Goal: Task Accomplishment & Management: Manage account settings

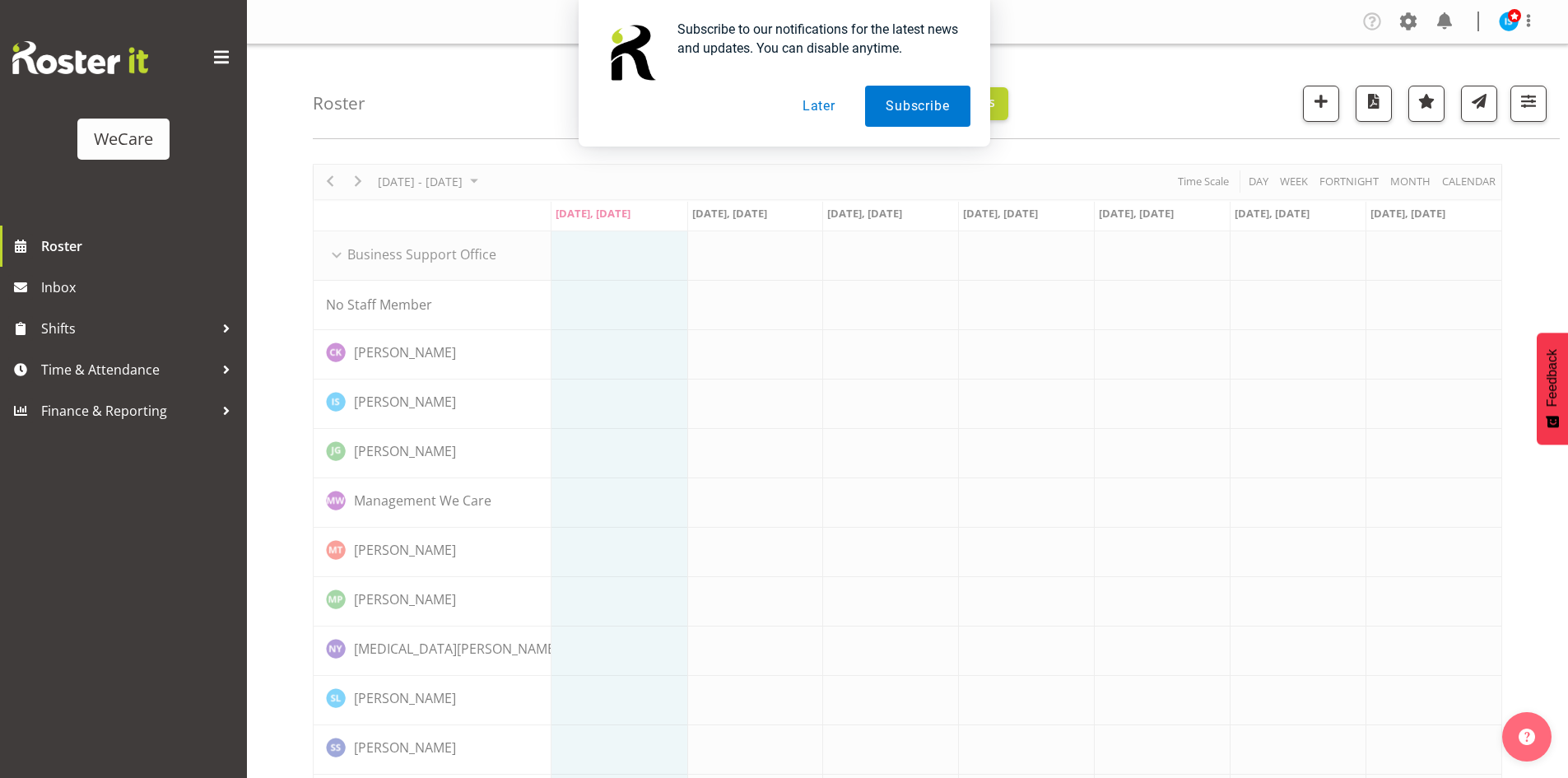
click at [822, 109] on button "Later" at bounding box center [819, 105] width 74 height 41
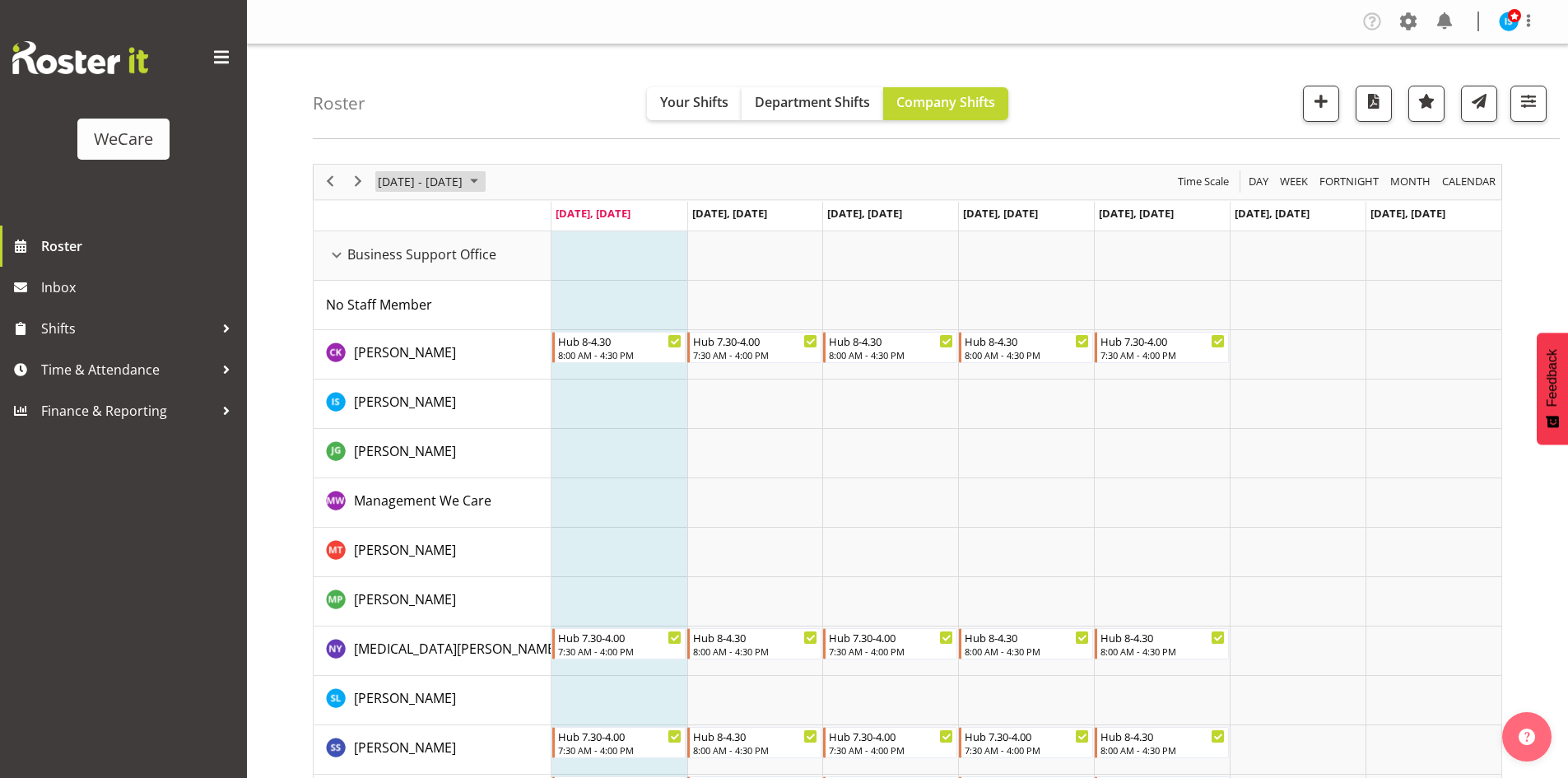
click at [376, 180] on span "Sep 29 - Oct 05, 2025" at bounding box center [420, 181] width 88 height 20
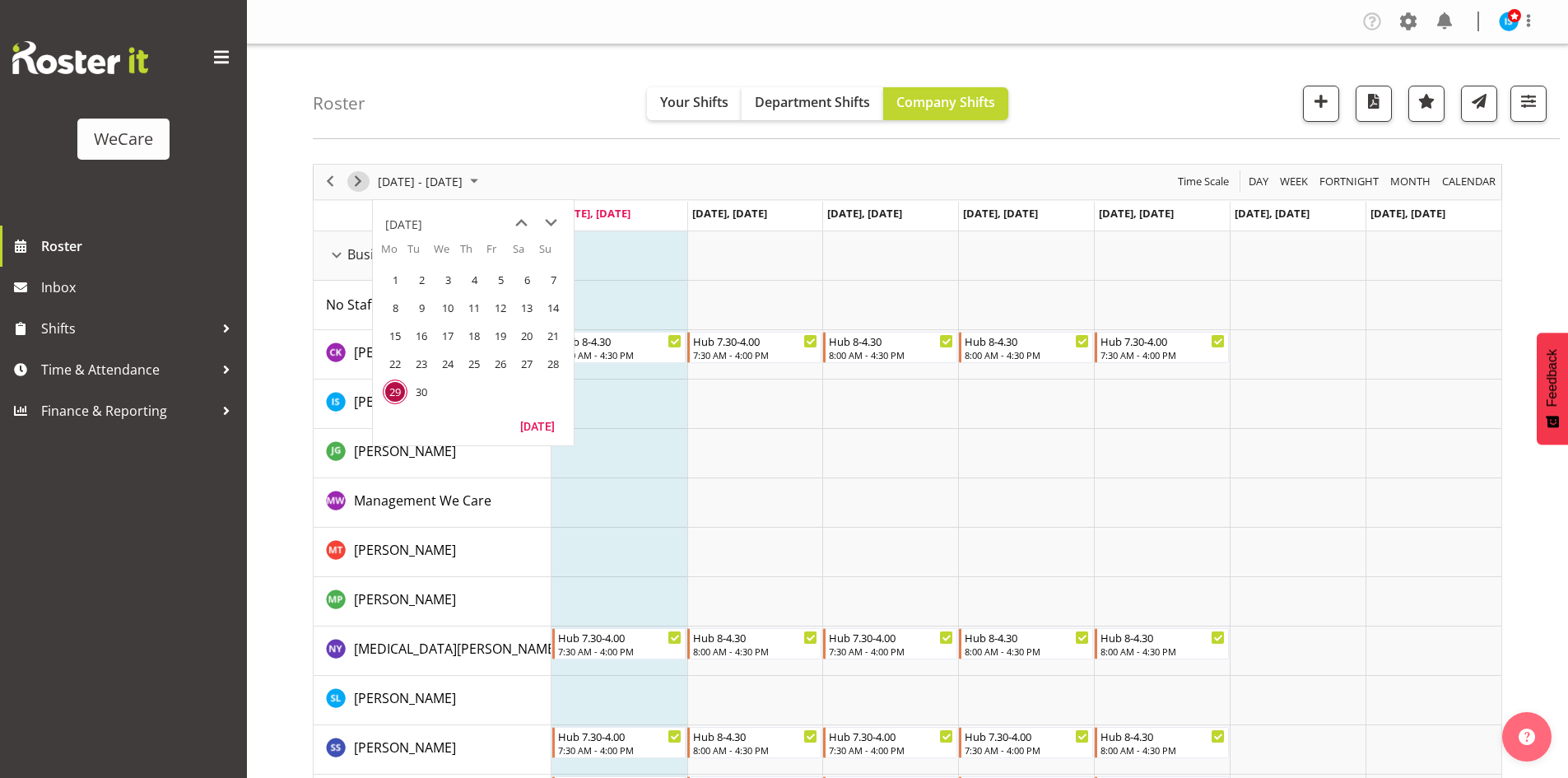
click at [360, 178] on span "Next" at bounding box center [358, 181] width 19 height 20
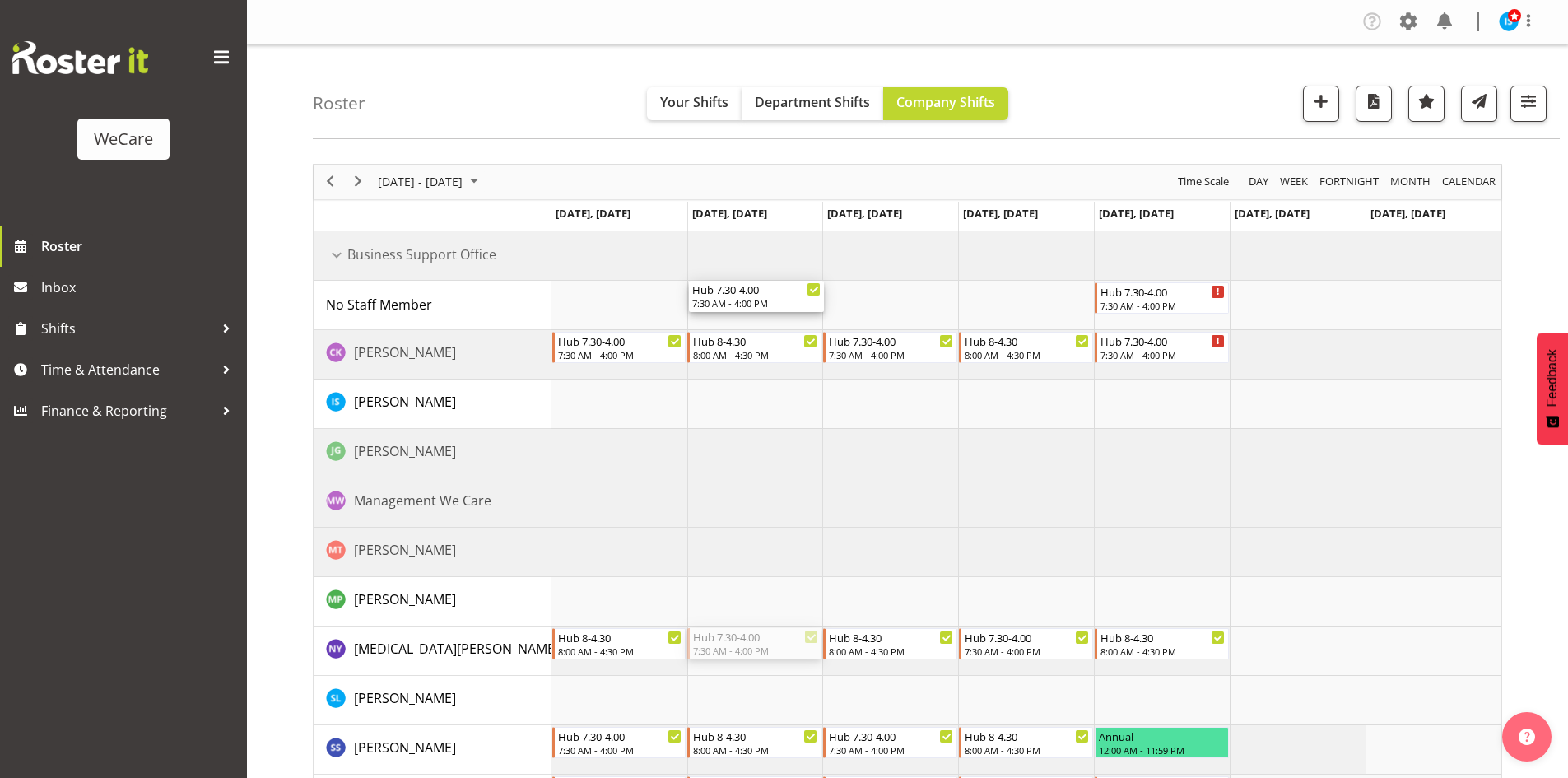
drag, startPoint x: 746, startPoint y: 643, endPoint x: 730, endPoint y: 296, distance: 347.4
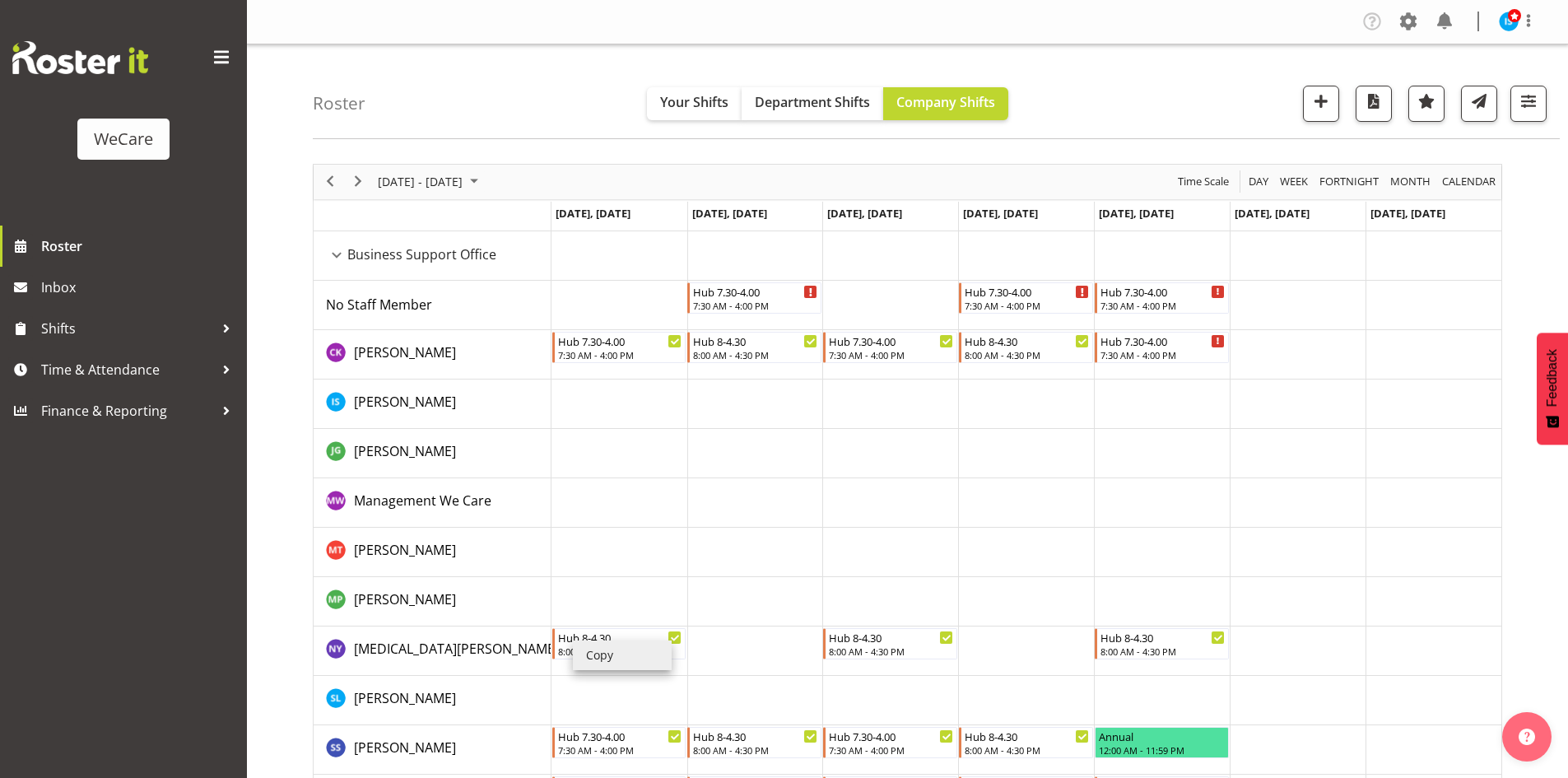
drag, startPoint x: 590, startPoint y: 643, endPoint x: 715, endPoint y: 651, distance: 125.3
click at [590, 643] on li "Copy" at bounding box center [622, 656] width 98 height 30
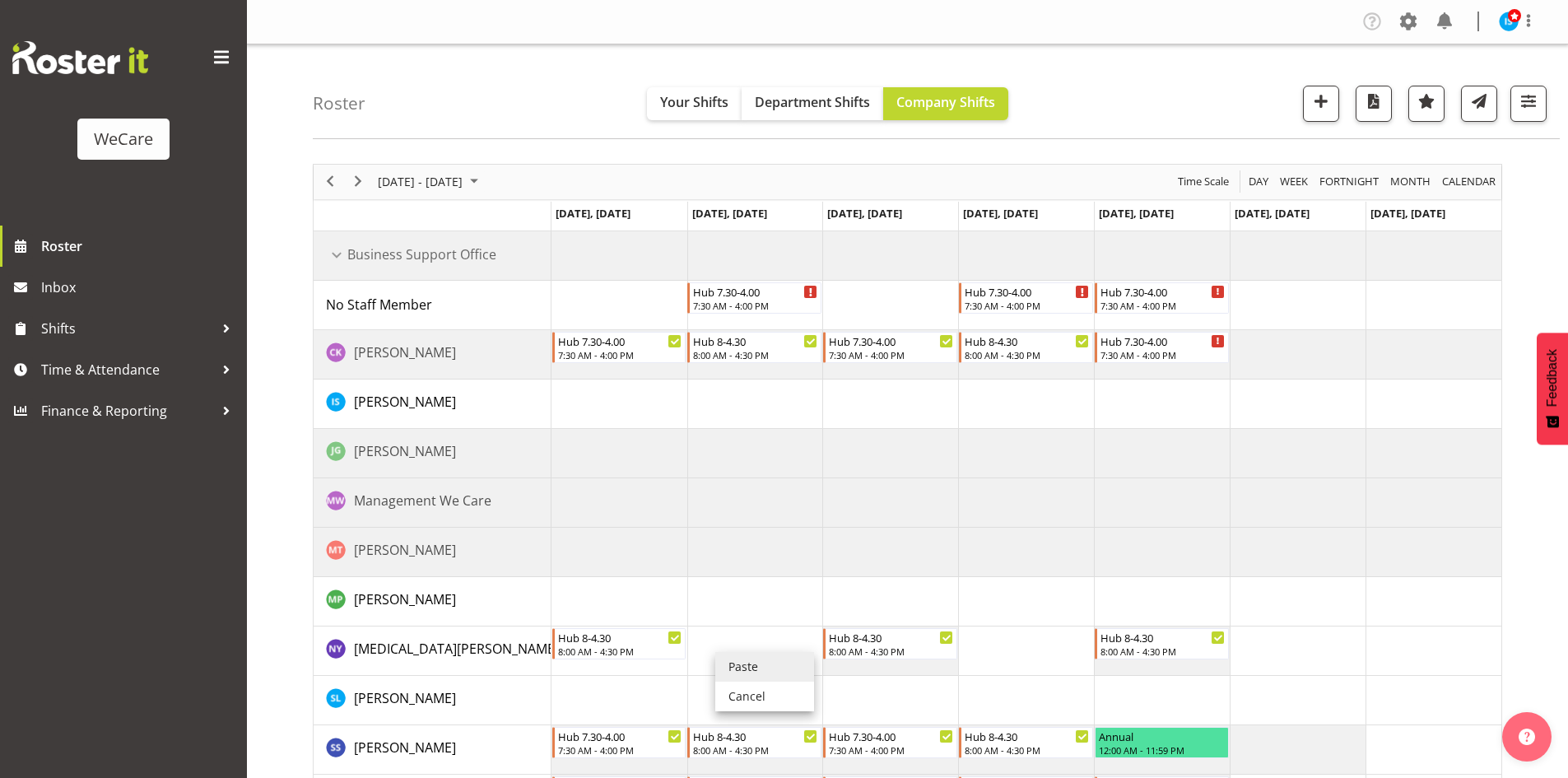
click at [750, 653] on li "Paste" at bounding box center [765, 667] width 98 height 30
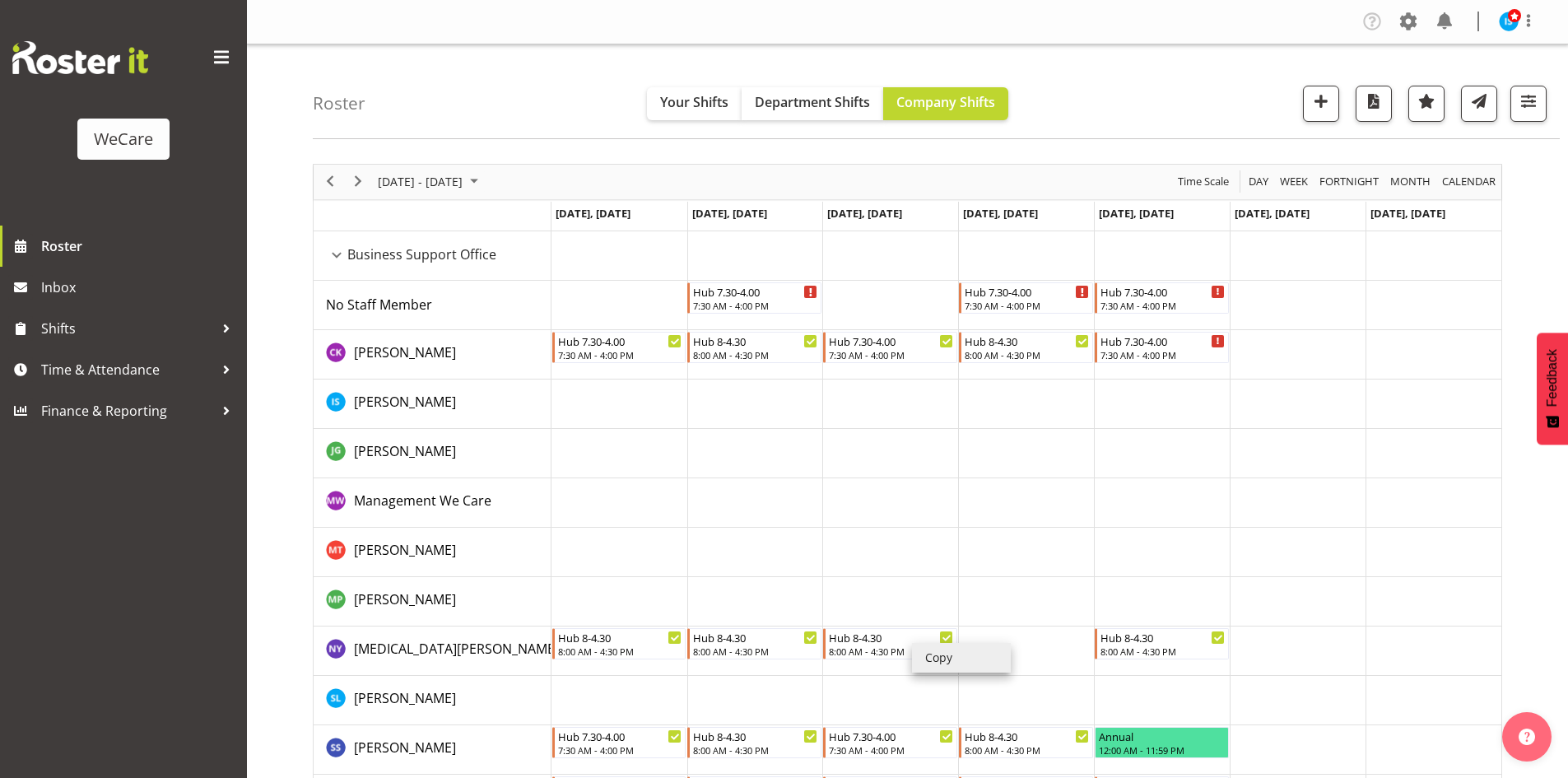
click at [937, 653] on li "Copy" at bounding box center [962, 658] width 98 height 30
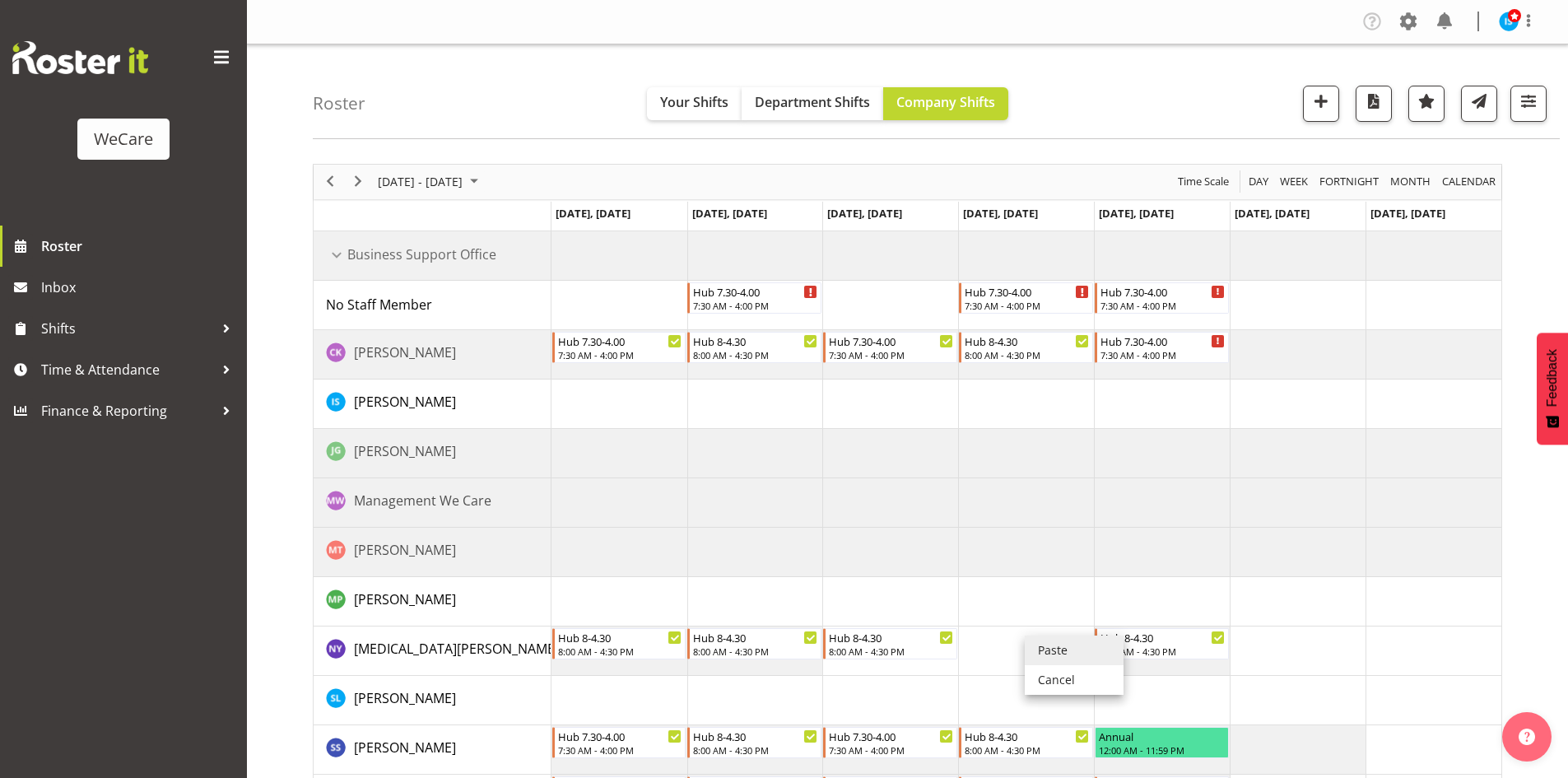
click at [1040, 637] on li "Paste" at bounding box center [1074, 651] width 98 height 30
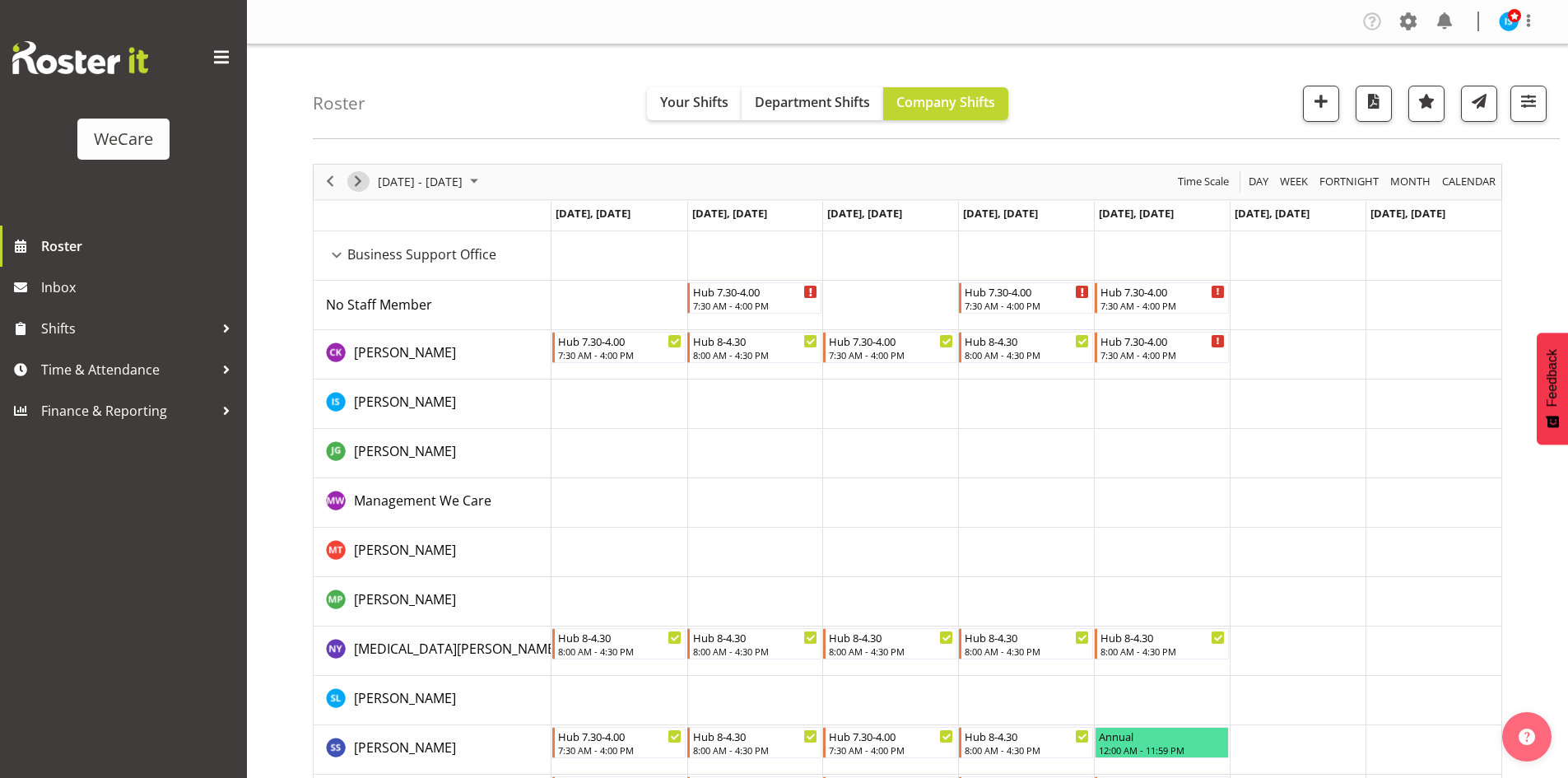
click at [365, 185] on span "Next" at bounding box center [358, 181] width 19 height 20
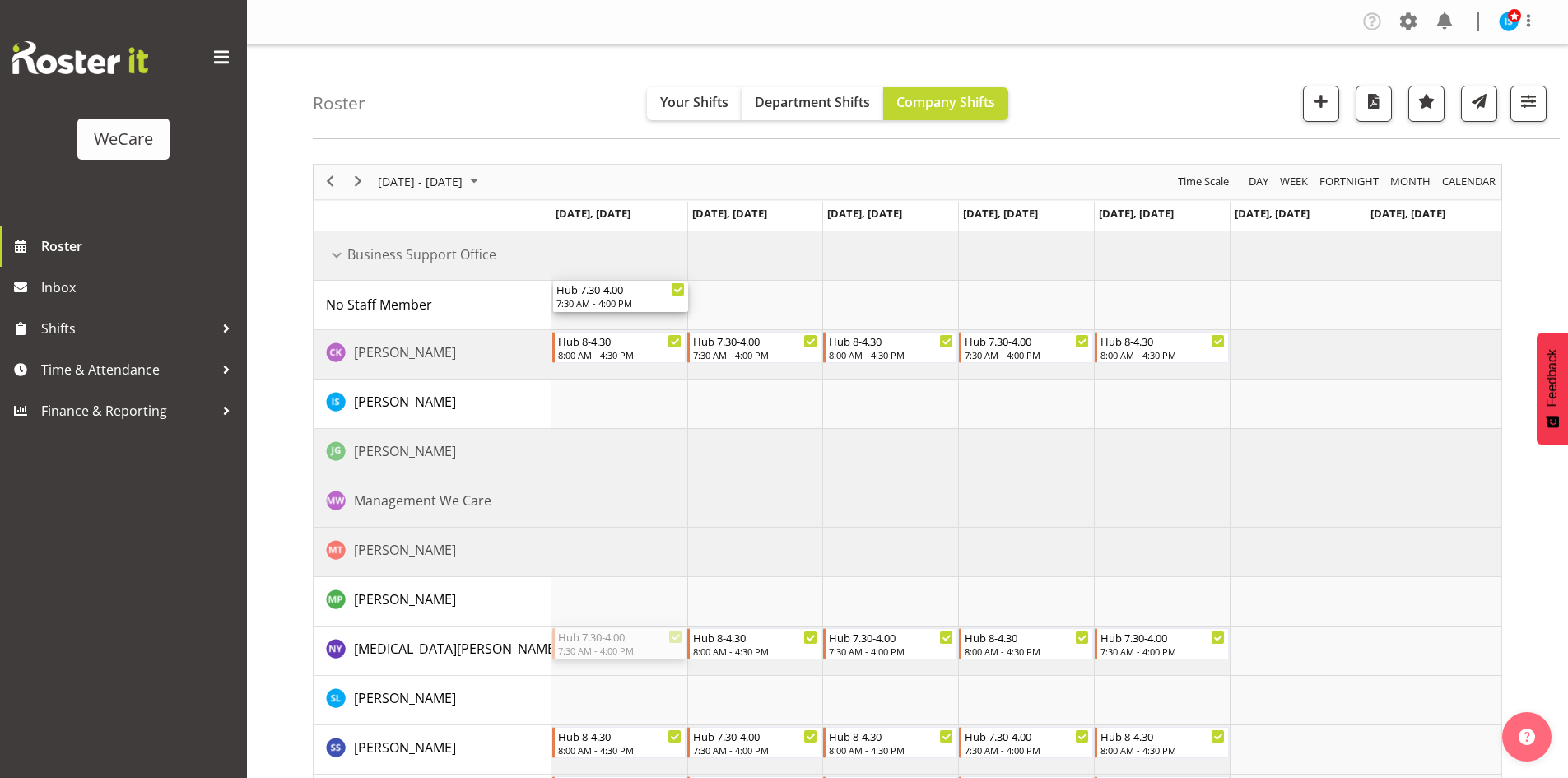
drag, startPoint x: 622, startPoint y: 635, endPoint x: 610, endPoint y: 314, distance: 321.2
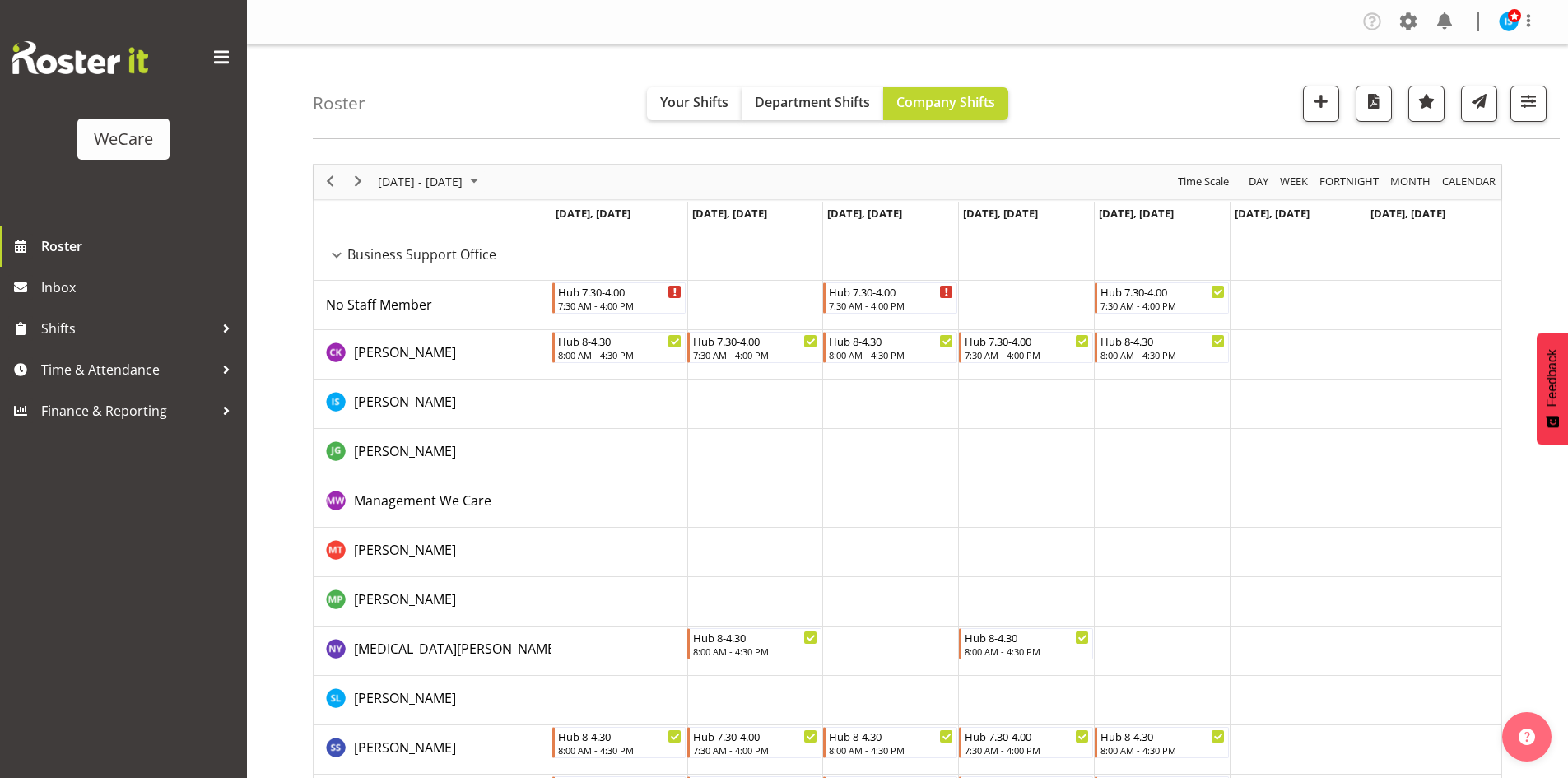
click at [611, 657] on td "Timeline Week of October 13, 2025" at bounding box center [619, 651] width 136 height 49
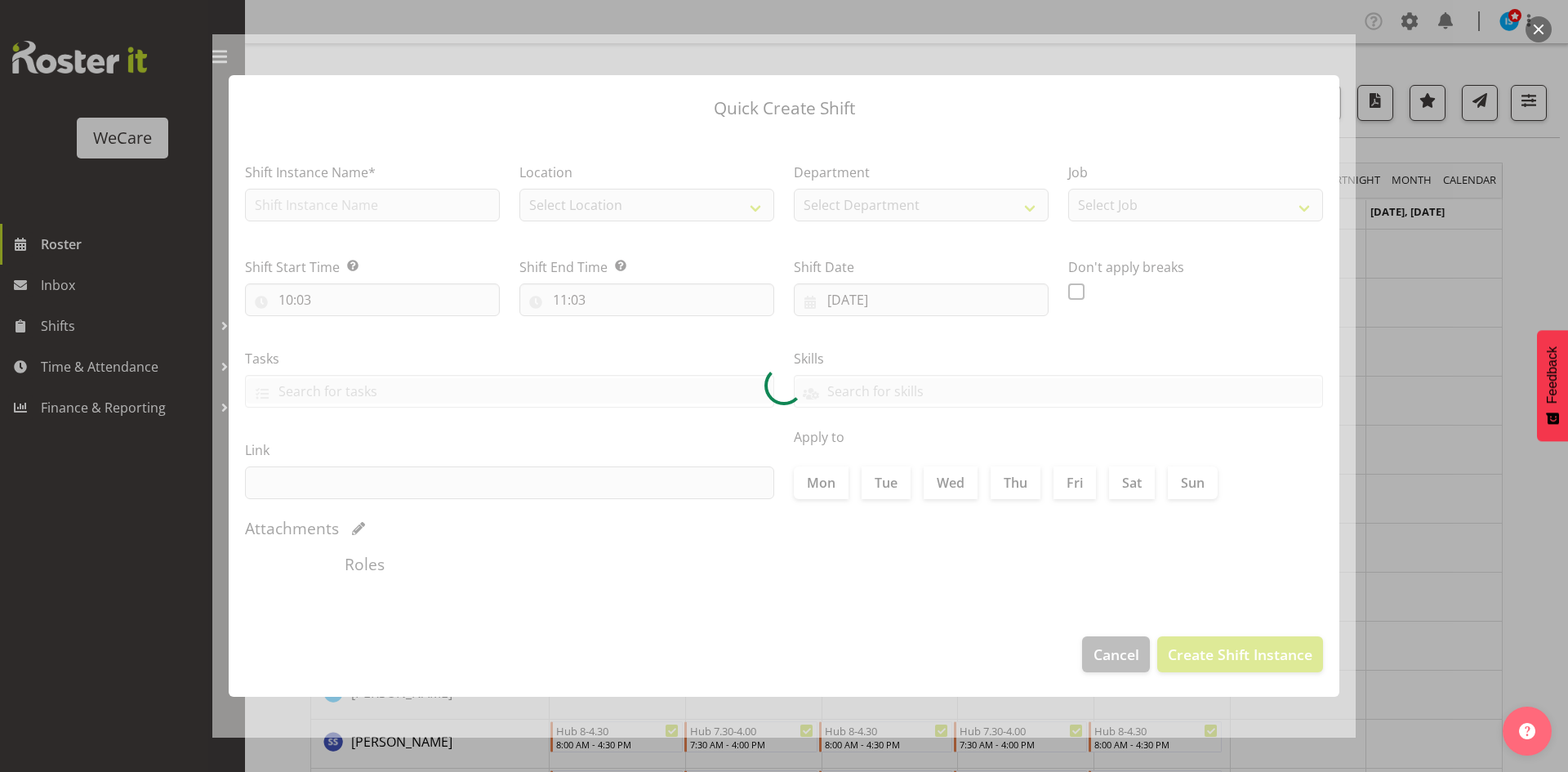
type input "13/10/2025"
checkbox input "true"
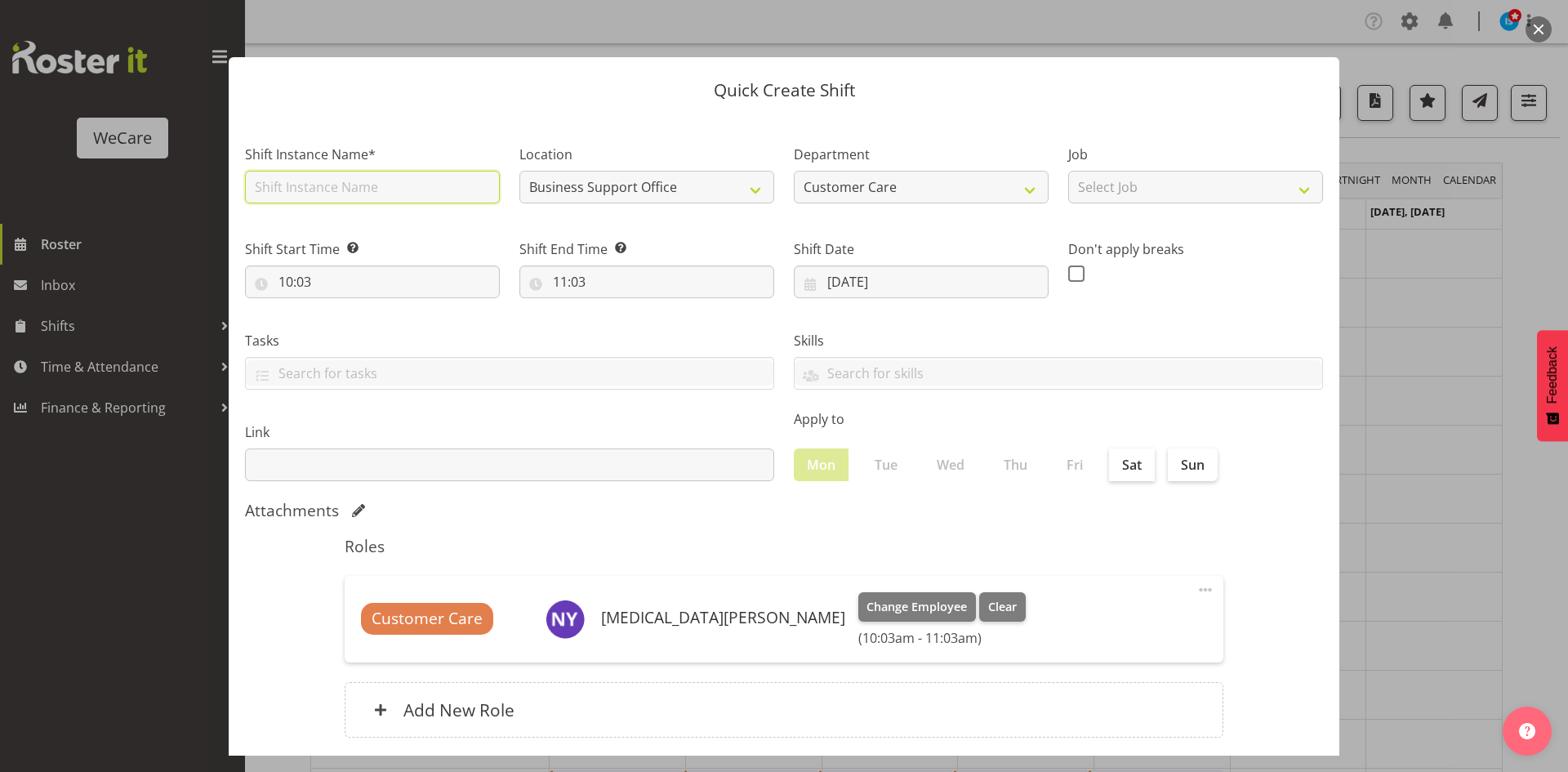
click at [329, 201] on section "Shift Instance Name* Location Business Support Office Department Customer Care …" at bounding box center [784, 444] width 1111 height 659
type input "Hub 8-4.30"
drag, startPoint x: 290, startPoint y: 275, endPoint x: 361, endPoint y: 342, distance: 97.6
click at [290, 275] on input "10:03" at bounding box center [372, 281] width 255 height 32
click at [350, 325] on select "00 01 02 03 04 05 06 07 08 09 10 11 12 13 14 15 16 17 18 19 20 21 22 23" at bounding box center [357, 324] width 37 height 32
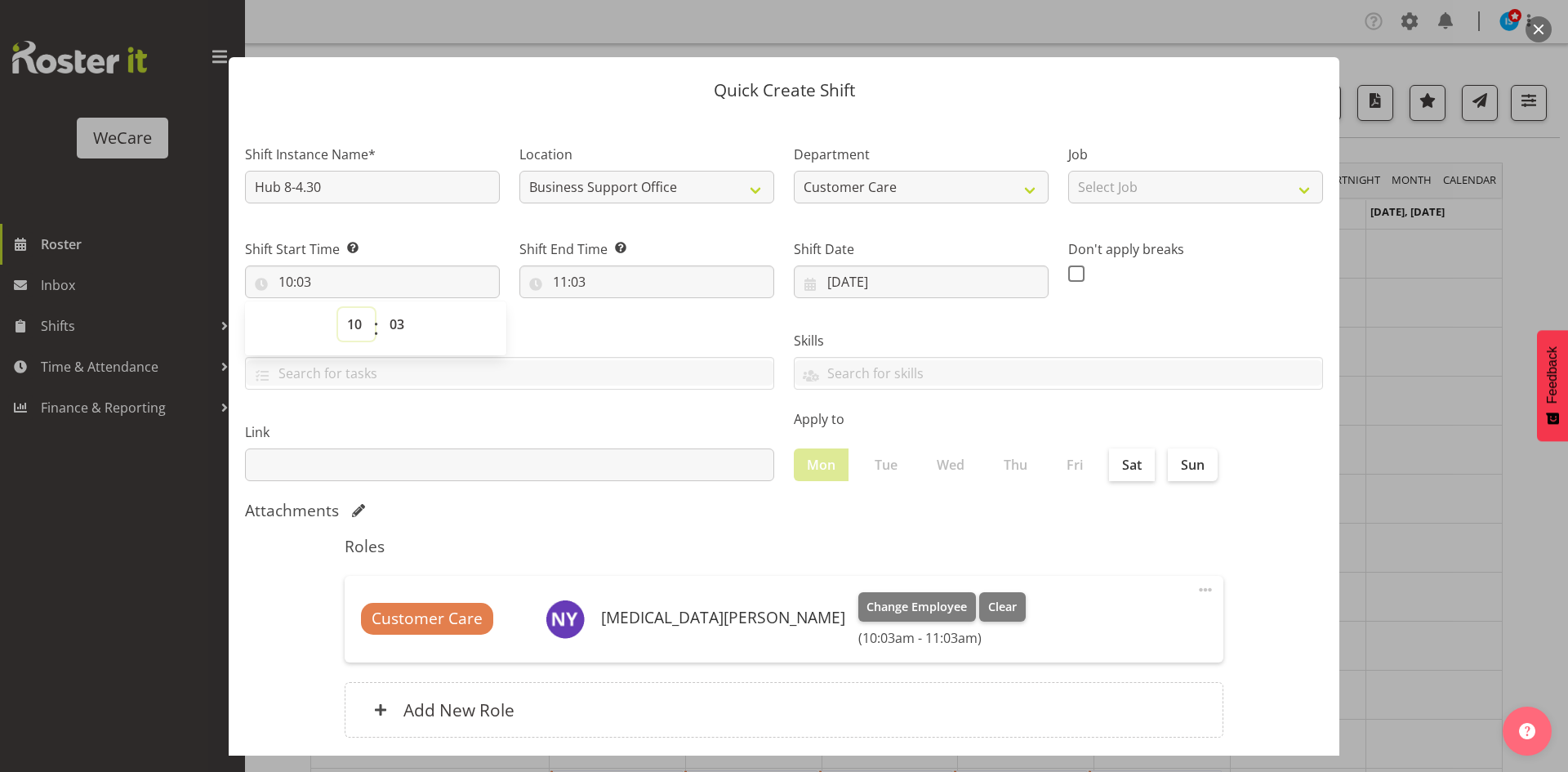
select select "8"
click at [338, 308] on select "00 01 02 03 04 05 06 07 08 09 10 11 12 13 14 15 16 17 18 19 20 21 22 23" at bounding box center [357, 324] width 37 height 32
type input "08:03"
select select "4"
type input "08:04"
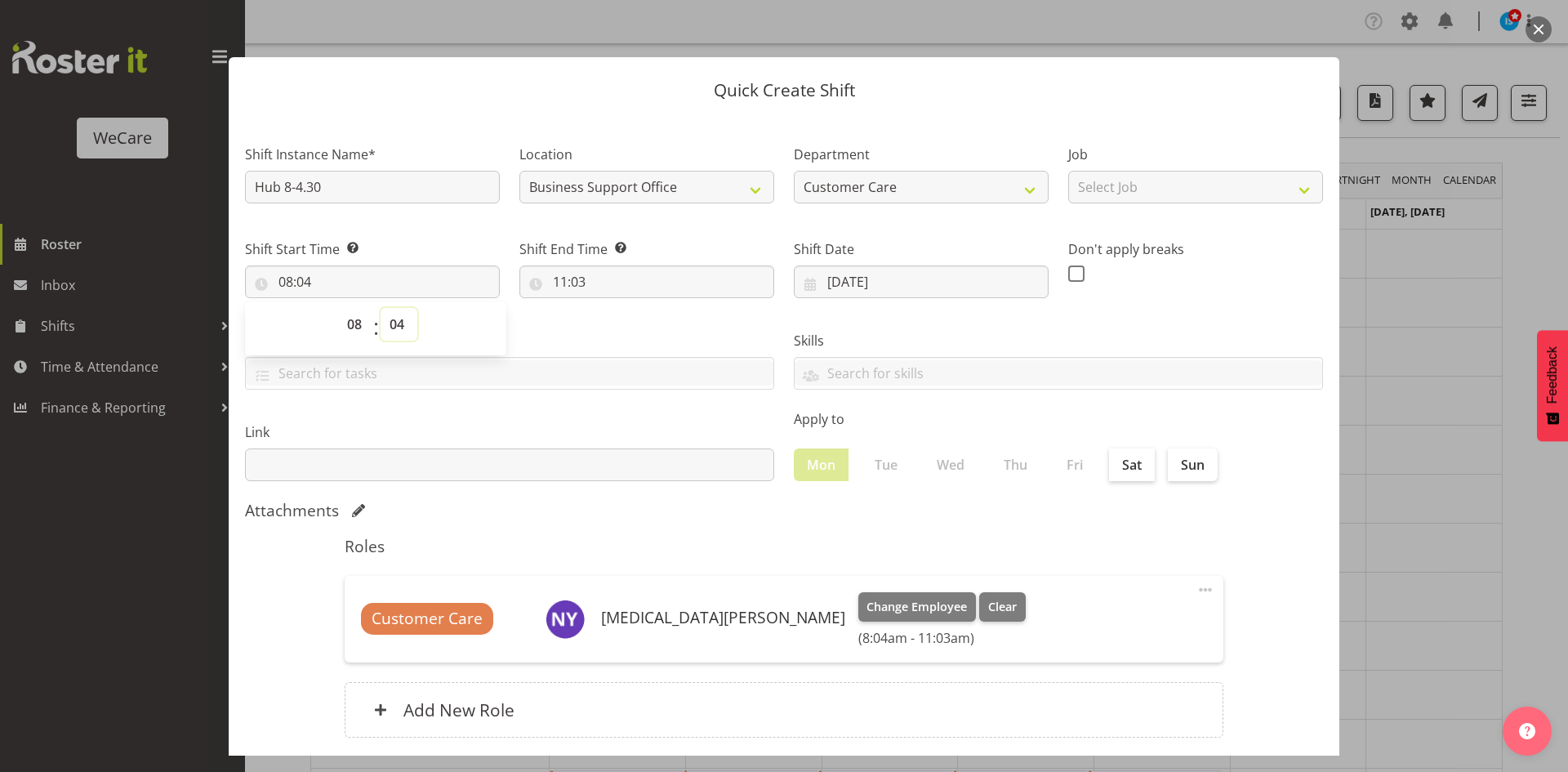
click at [399, 321] on select "00 01 02 03 04 05 06 07 08 09 10 11 12 13 14 15 16 17 18 19 20 21 22 23 24 25 2…" at bounding box center [399, 324] width 37 height 32
select select "0"
click at [380, 308] on select "00 01 02 03 04 05 06 07 08 09 10 11 12 13 14 15 16 17 18 19 20 21 22 23 24 25 2…" at bounding box center [399, 324] width 37 height 32
type input "08:00"
click at [566, 269] on input "11:03" at bounding box center [647, 281] width 255 height 32
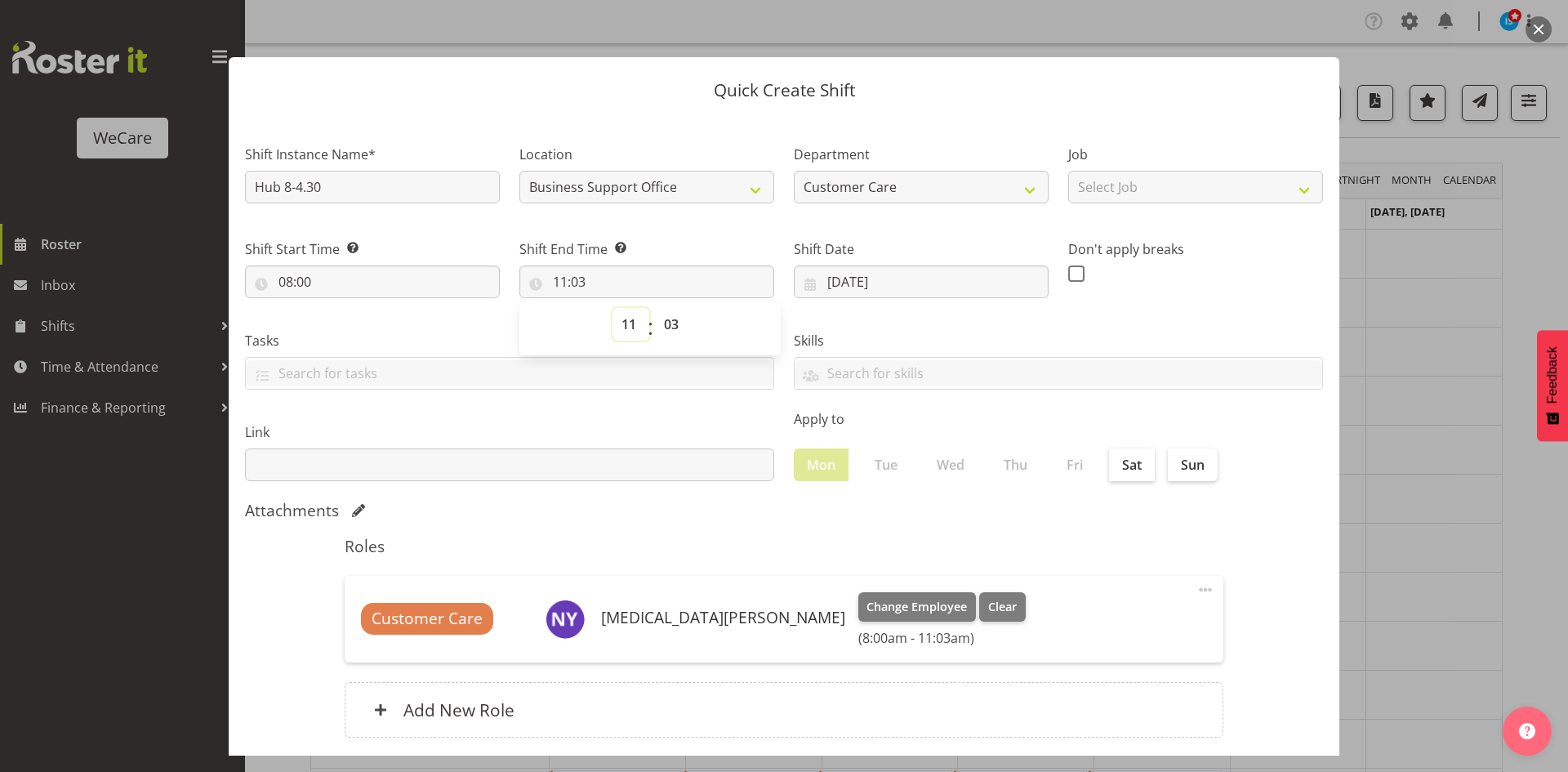
drag, startPoint x: 619, startPoint y: 318, endPoint x: 641, endPoint y: 331, distance: 25.6
click at [619, 318] on select "00 01 02 03 04 05 06 07 08 09 10 11 12 13 14 15 16 17 18 19 20 21 22 23" at bounding box center [631, 324] width 37 height 32
select select "16"
click at [612, 308] on select "00 01 02 03 04 05 06 07 08 09 10 11 12 13 14 15 16 17 18 19 20 21 22 23" at bounding box center [631, 324] width 37 height 32
type input "16:03"
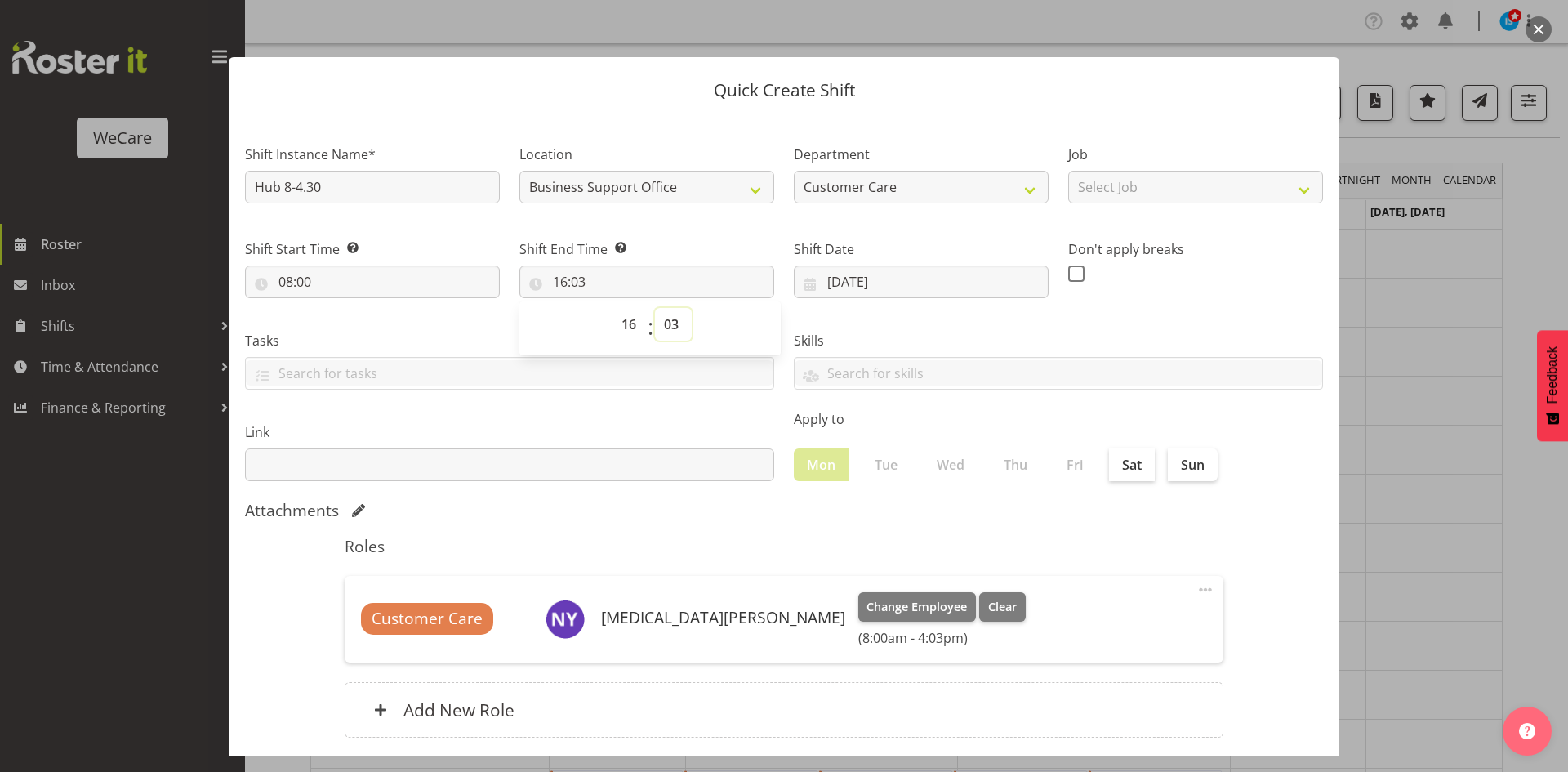
select select "30"
type input "16:30"
click at [999, 522] on div "Attachments" at bounding box center [784, 512] width 1078 height 23
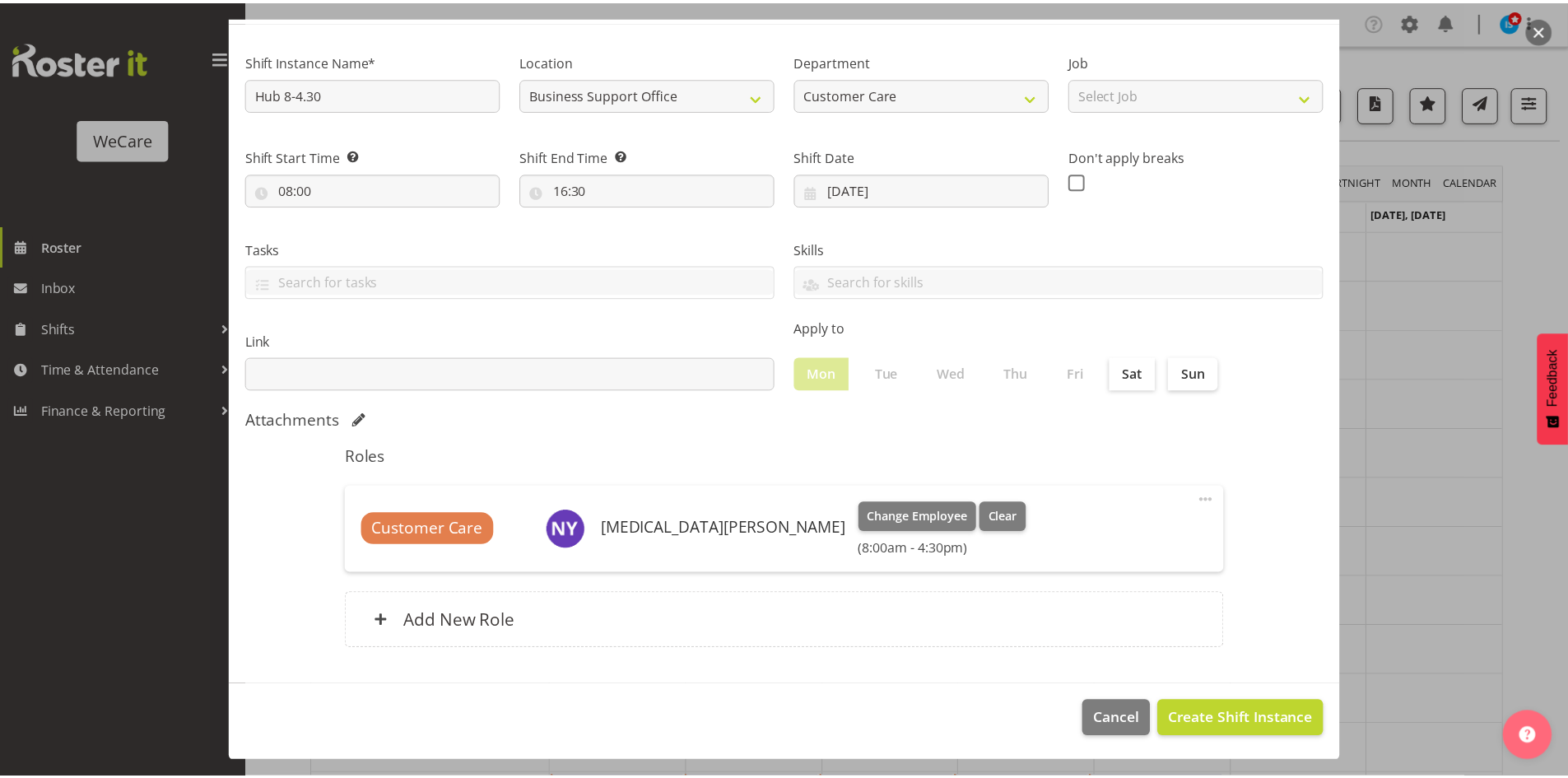
scroll to position [96, 0]
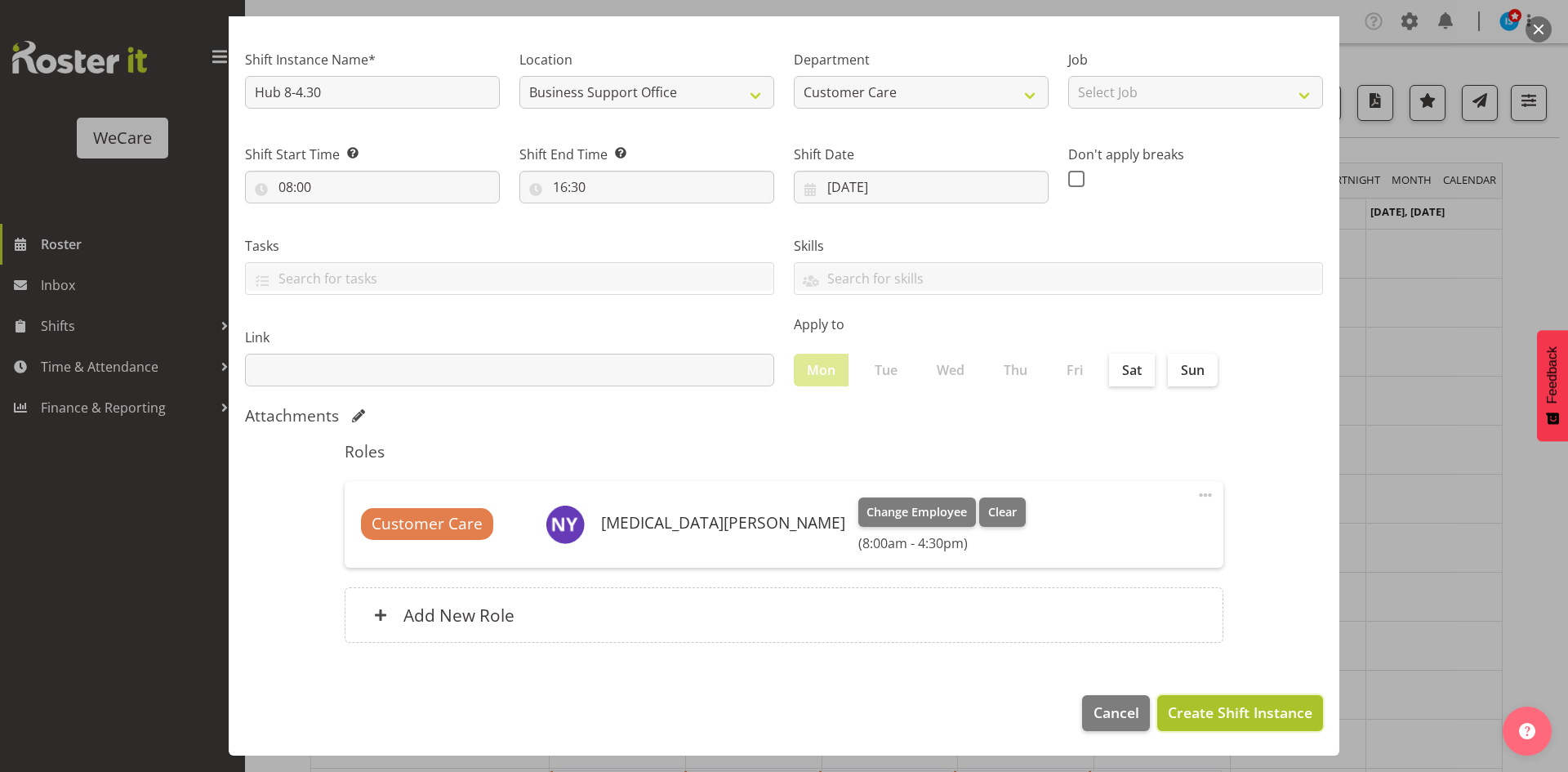
click at [1228, 711] on span "Create Shift Instance" at bounding box center [1240, 712] width 145 height 21
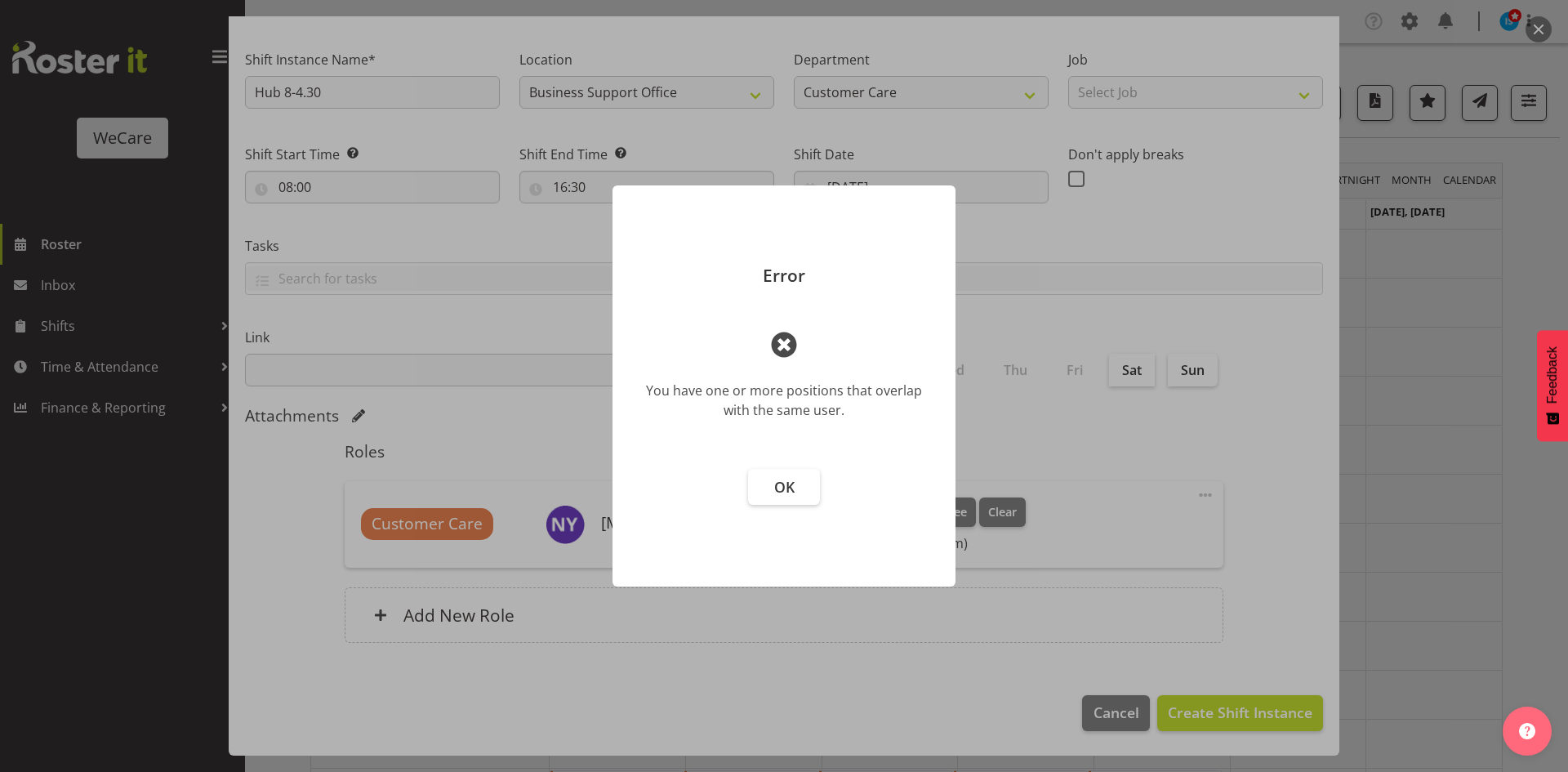
click at [787, 505] on footer "OK" at bounding box center [783, 520] width 343 height 134
click at [714, 480] on footer "OK" at bounding box center [783, 520] width 343 height 134
click at [742, 463] on footer "OK" at bounding box center [783, 520] width 343 height 134
click at [791, 494] on span "OK" at bounding box center [784, 487] width 20 height 19
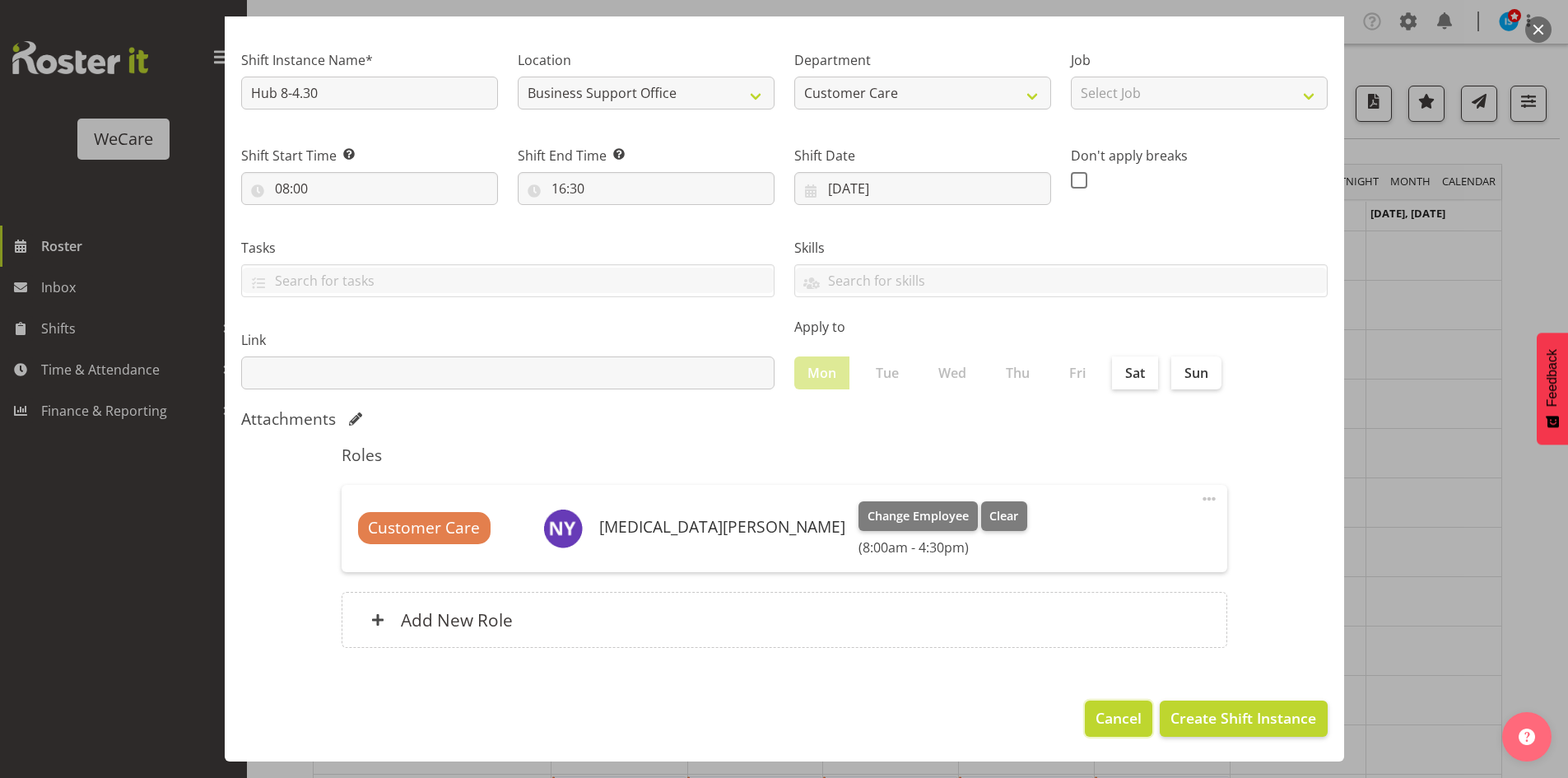
click at [1115, 721] on span "Cancel" at bounding box center [1119, 717] width 46 height 21
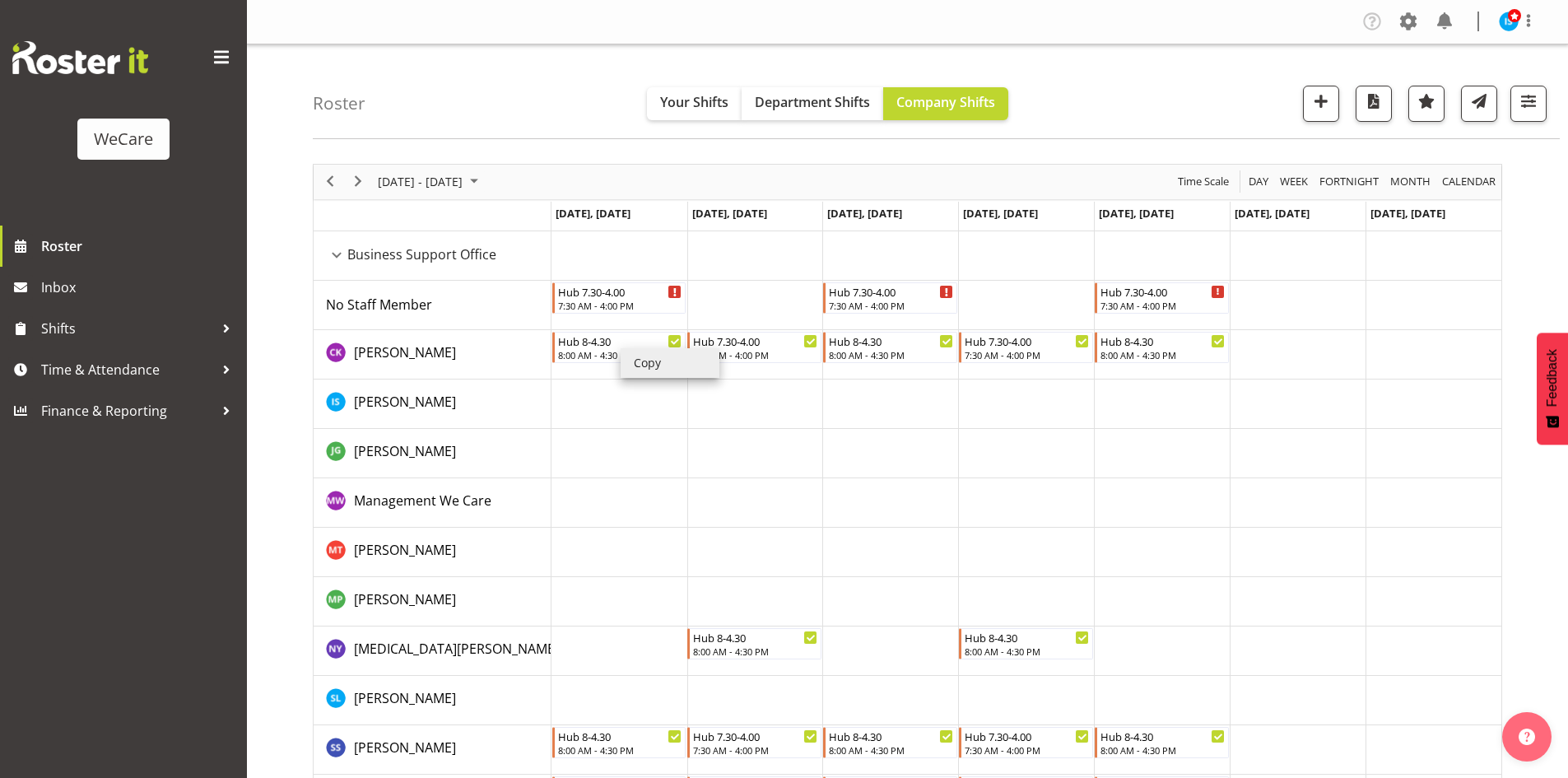
click at [644, 366] on li "Copy" at bounding box center [670, 363] width 98 height 30
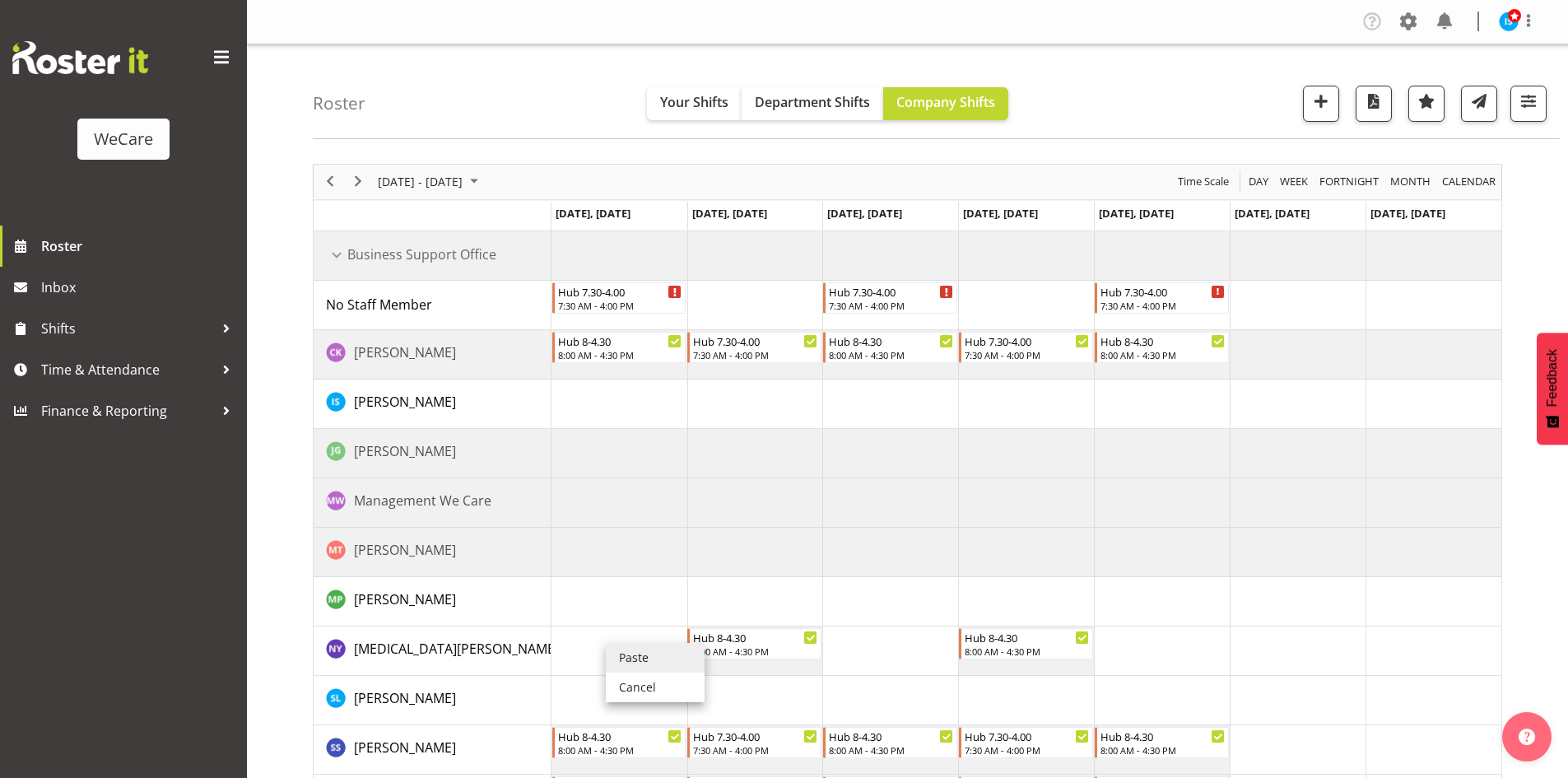
click at [625, 645] on li "Paste" at bounding box center [655, 658] width 98 height 30
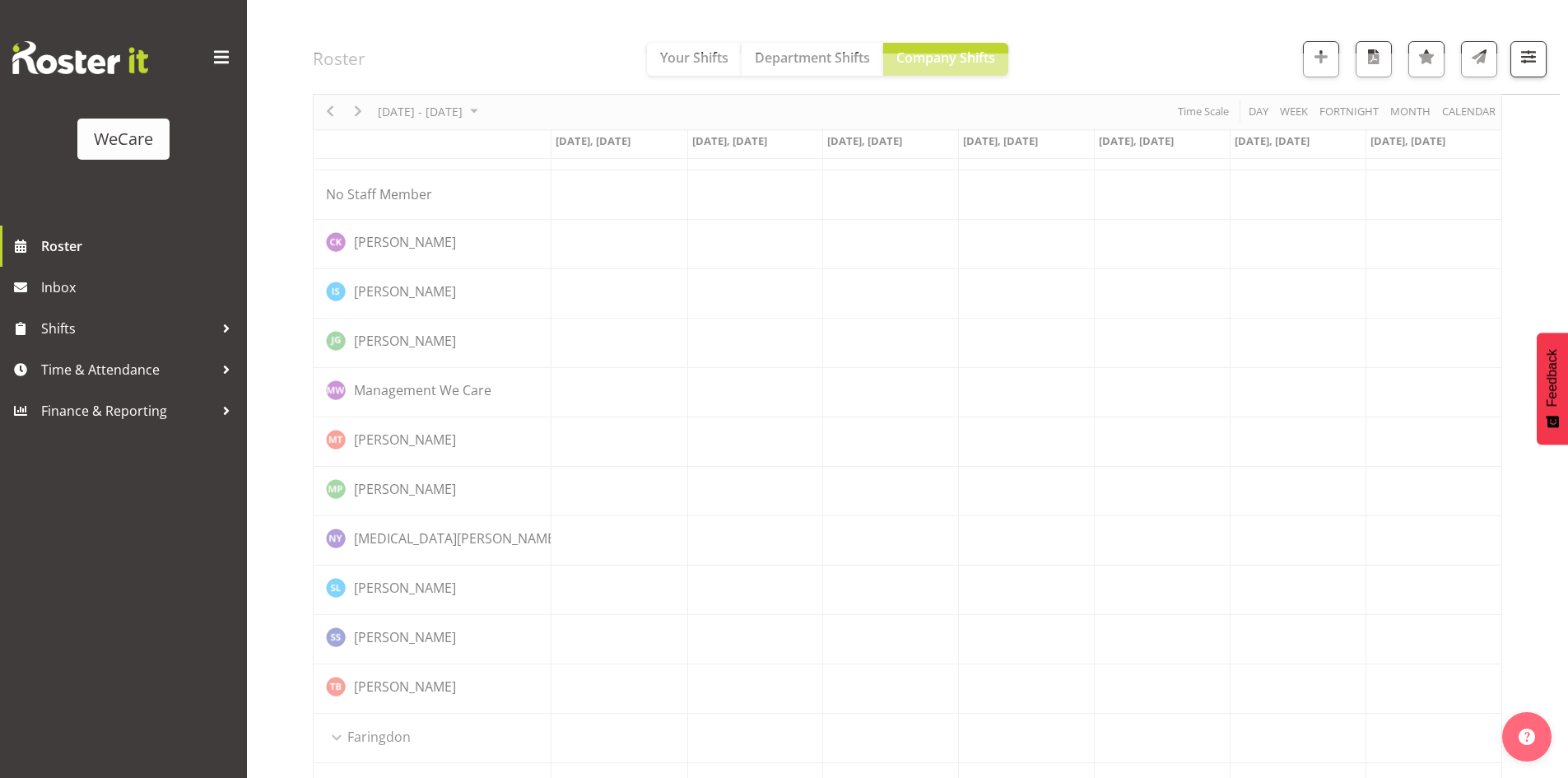
scroll to position [83, 0]
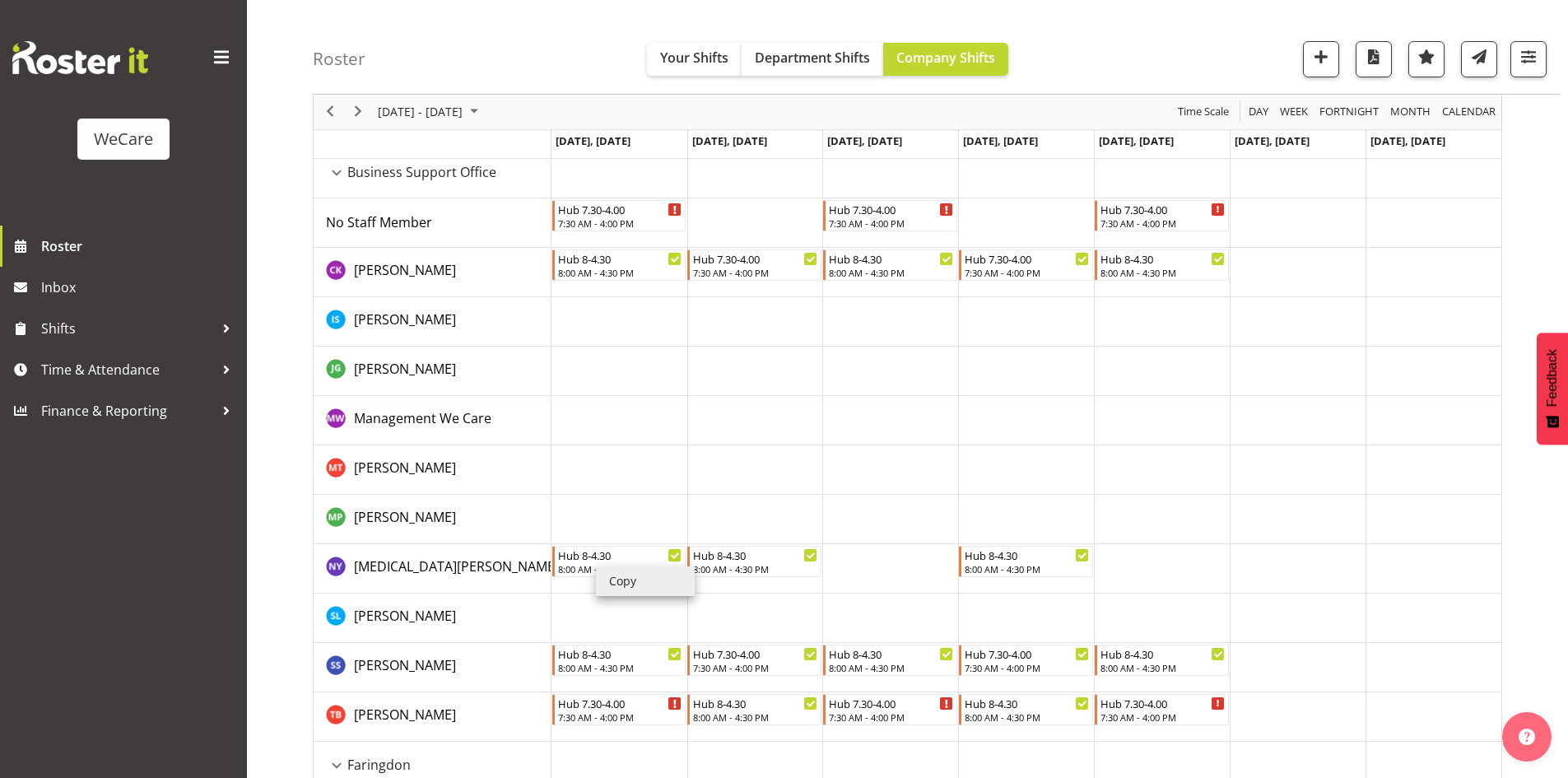
click at [623, 585] on li "Copy" at bounding box center [645, 581] width 98 height 30
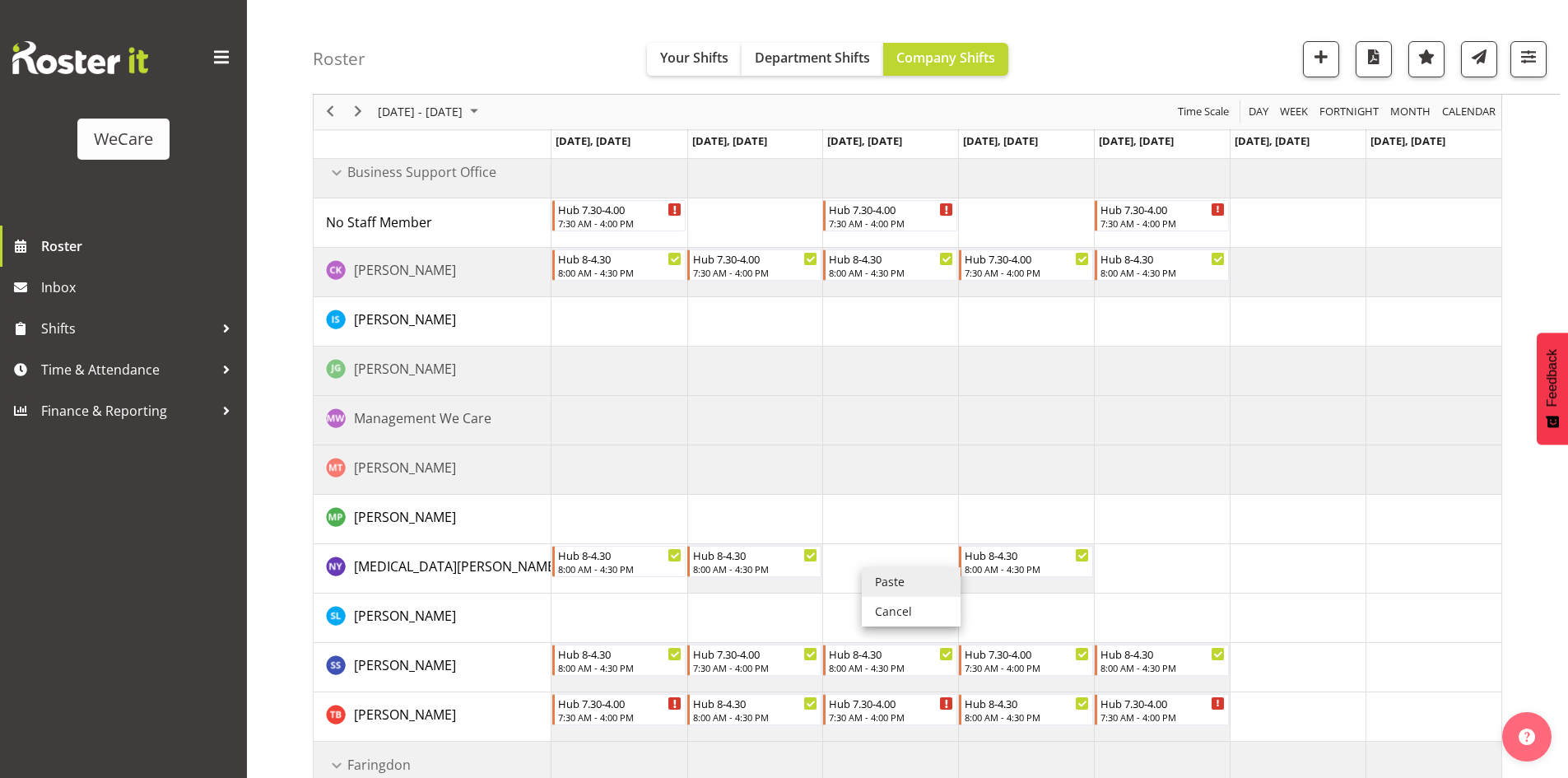
click at [875, 569] on li "Paste" at bounding box center [911, 582] width 98 height 30
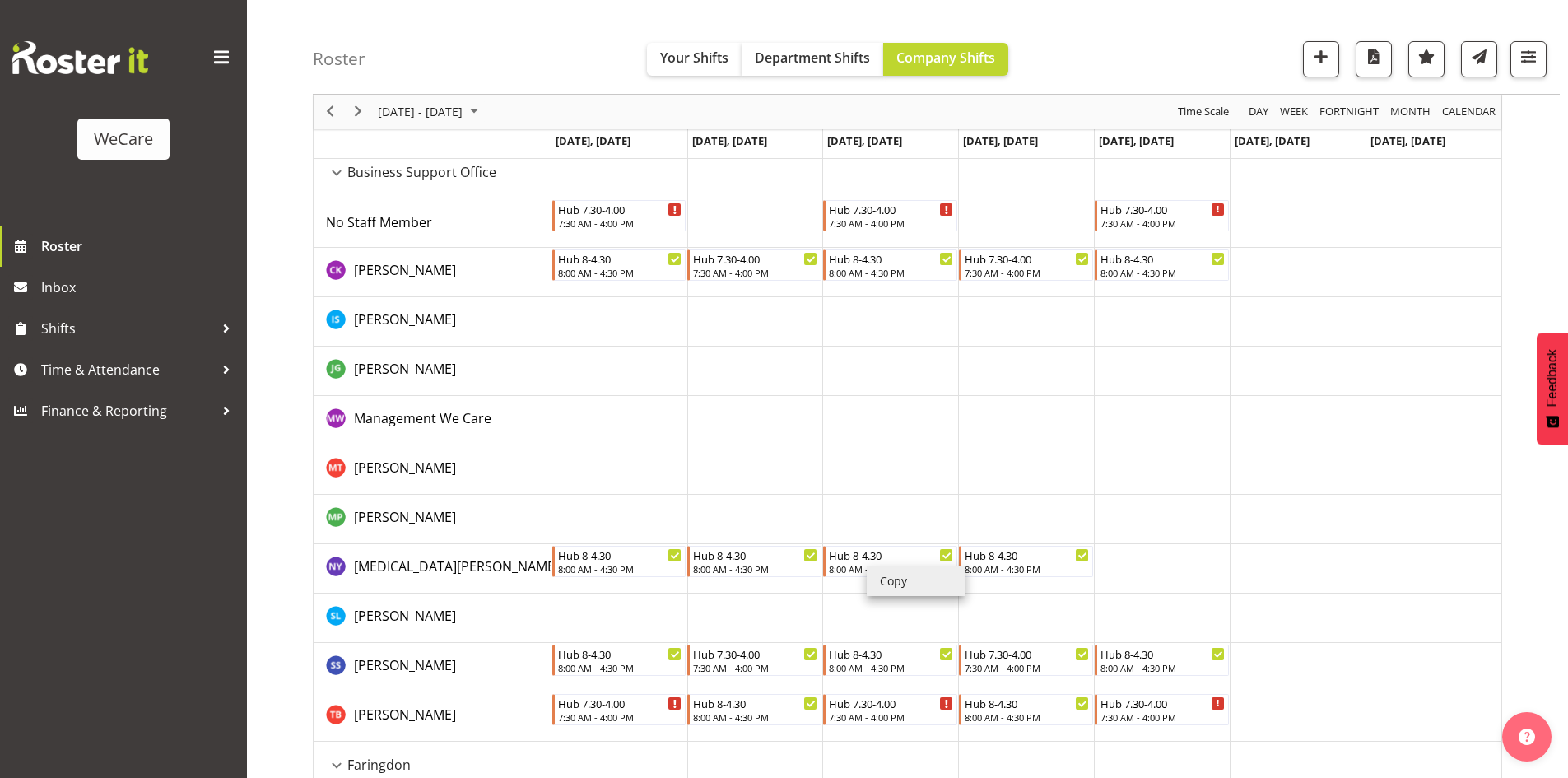
click at [887, 571] on li "Copy" at bounding box center [916, 581] width 98 height 30
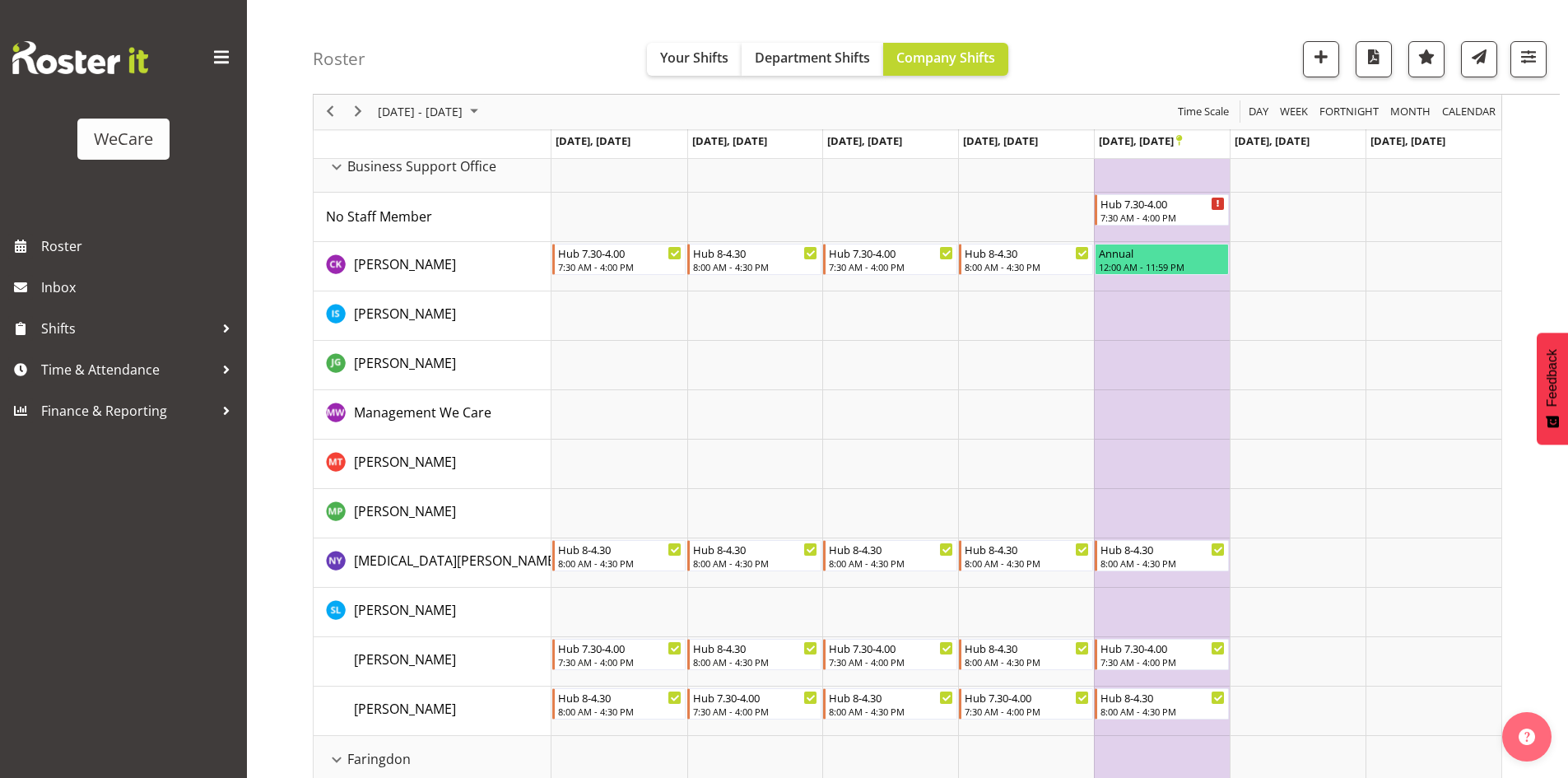
scroll to position [114, 0]
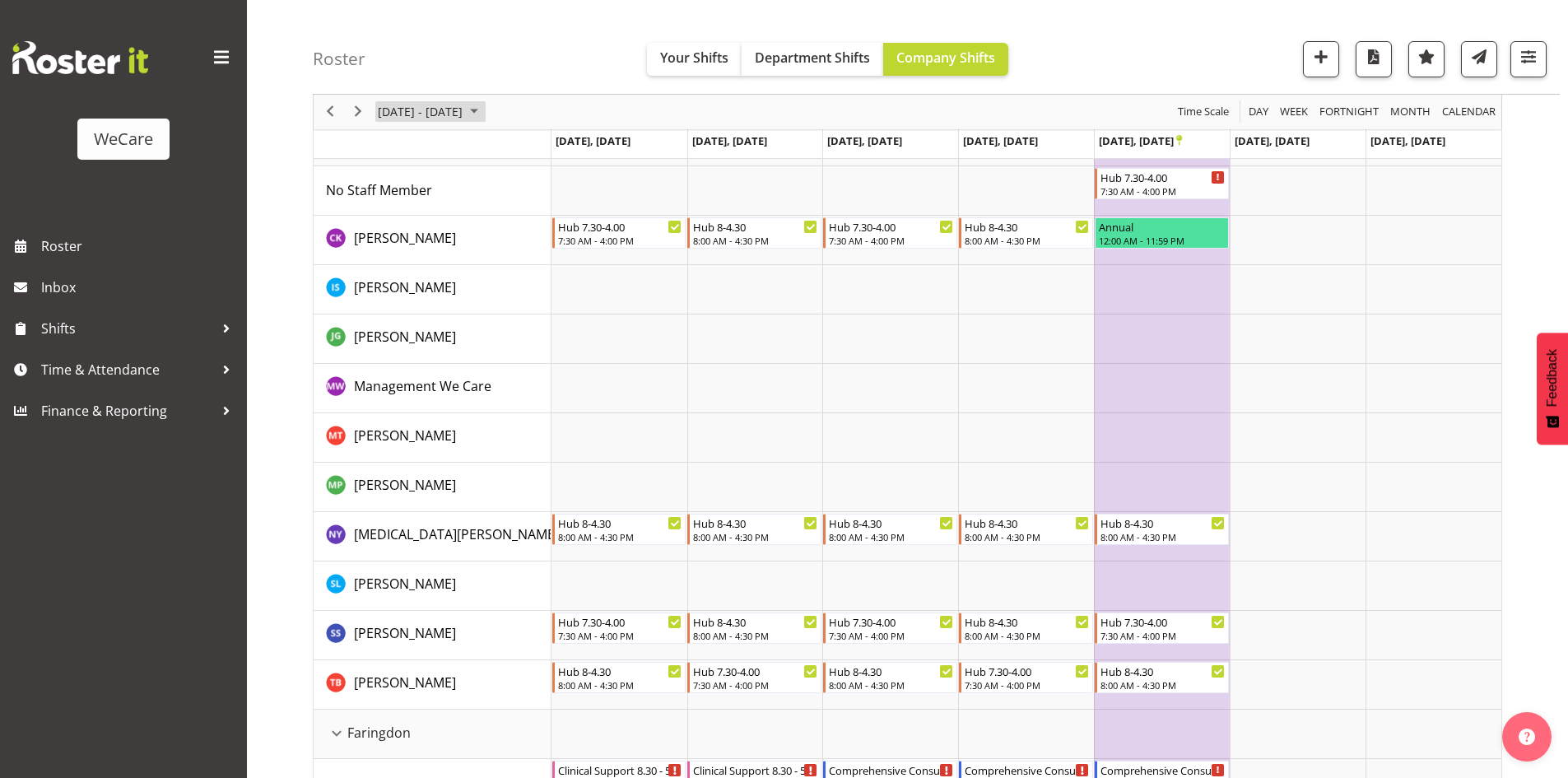
click at [431, 112] on span "[DATE] - [DATE]" at bounding box center [420, 112] width 88 height 20
click at [394, 264] on span "13" at bounding box center [395, 265] width 25 height 25
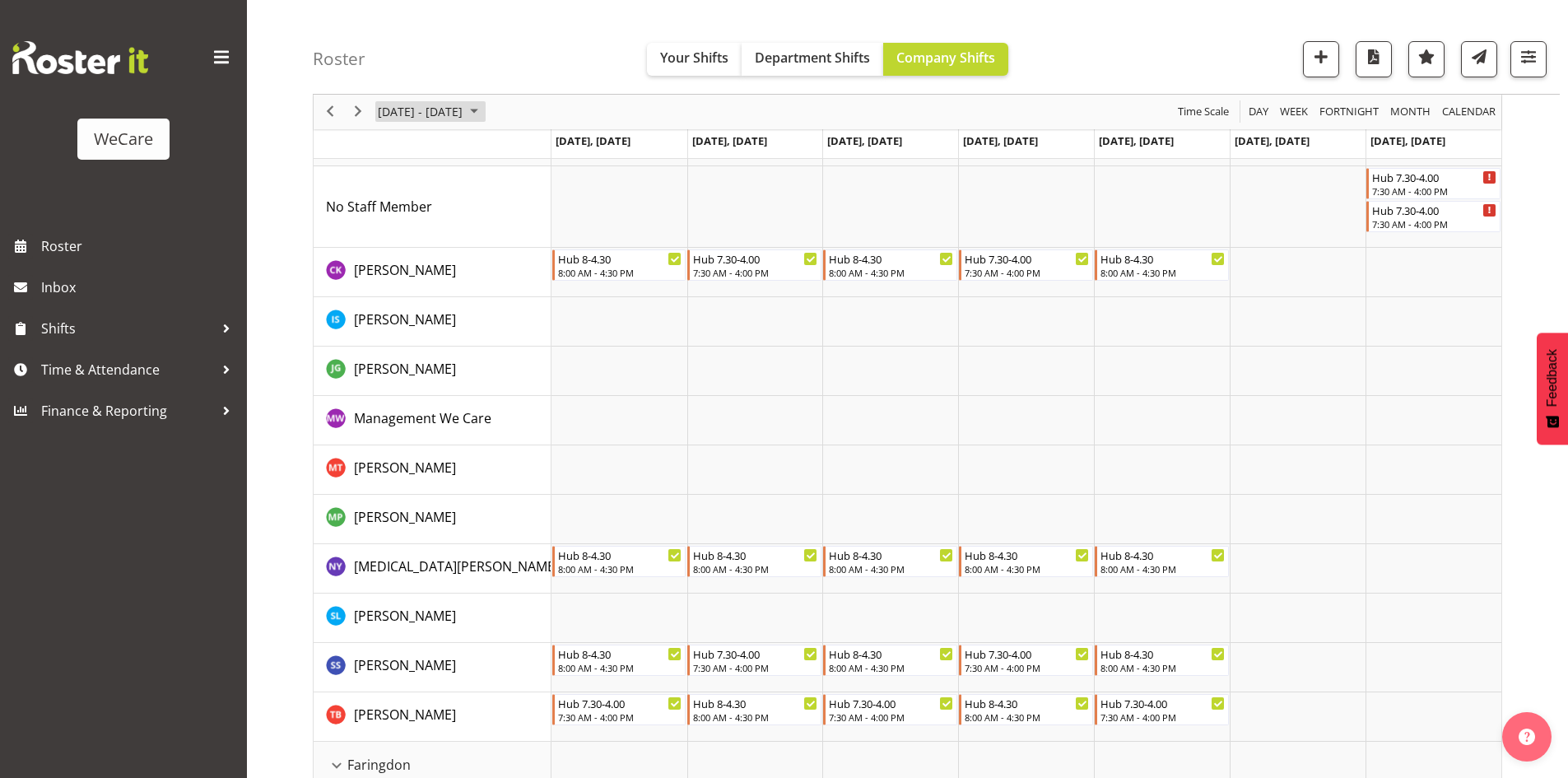
click at [396, 106] on span "[DATE] - [DATE]" at bounding box center [420, 112] width 88 height 20
click at [381, 289] on td "20" at bounding box center [395, 294] width 26 height 28
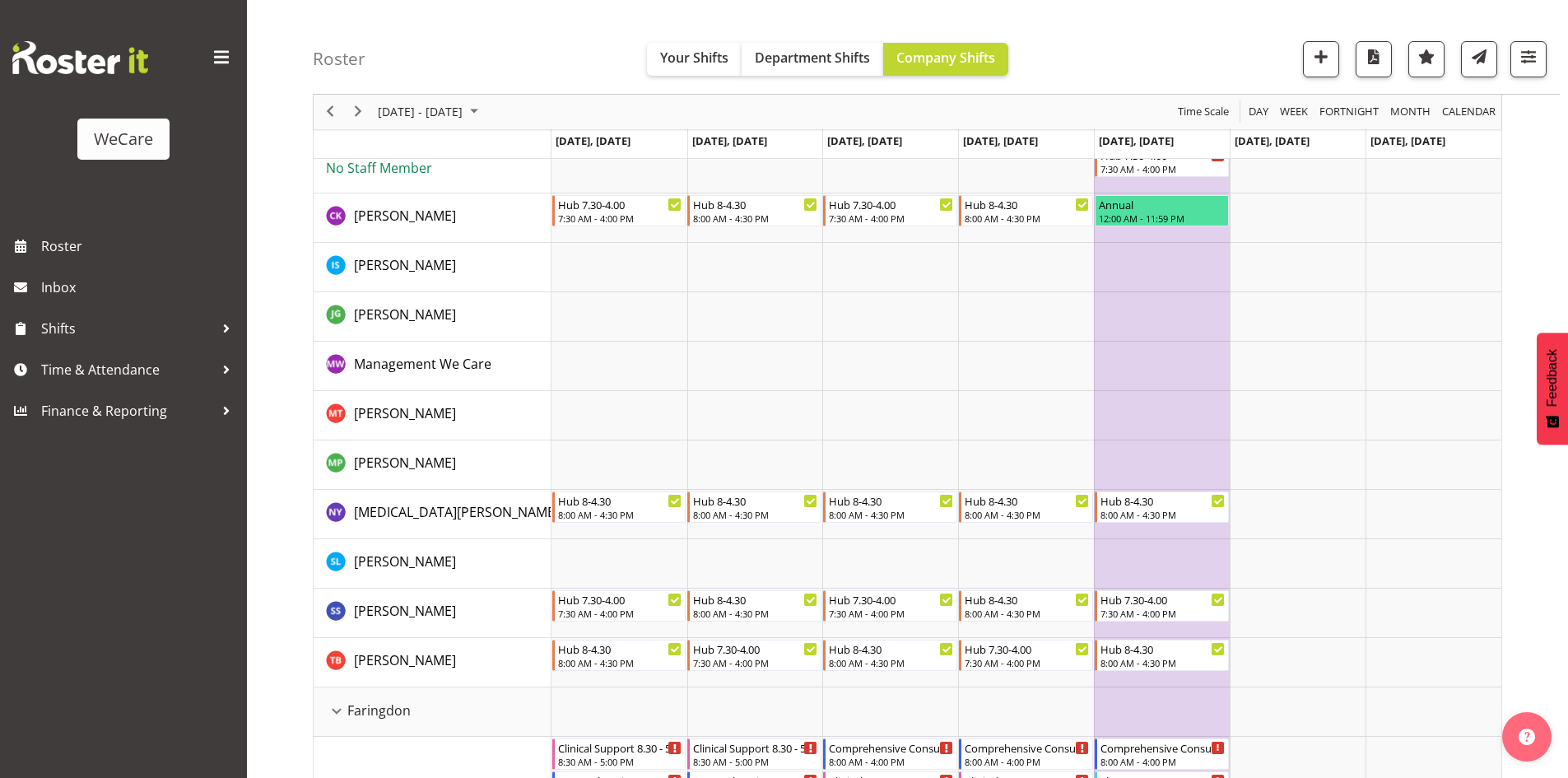
scroll to position [114, 0]
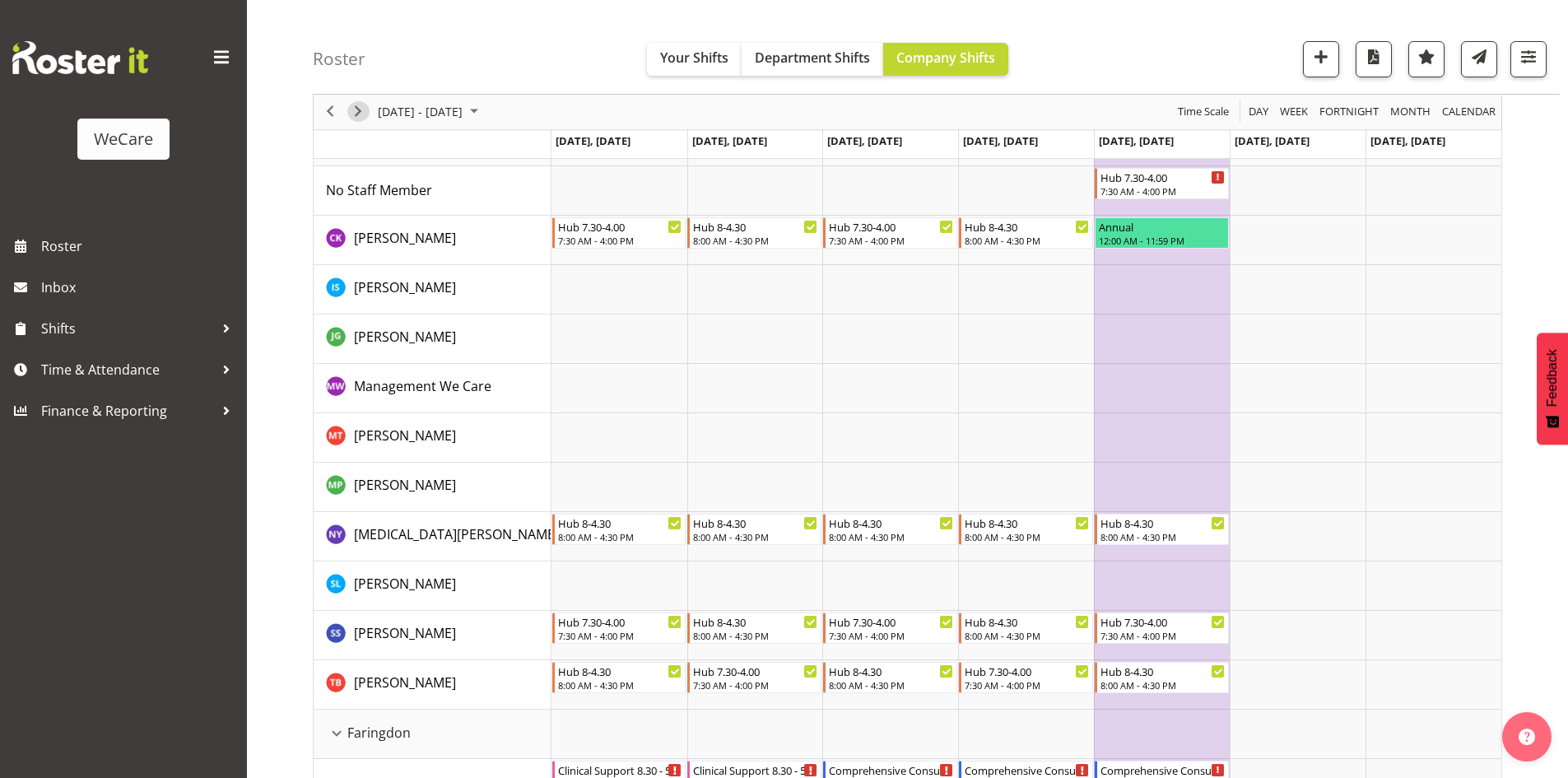
click at [354, 113] on span "Next" at bounding box center [358, 112] width 19 height 20
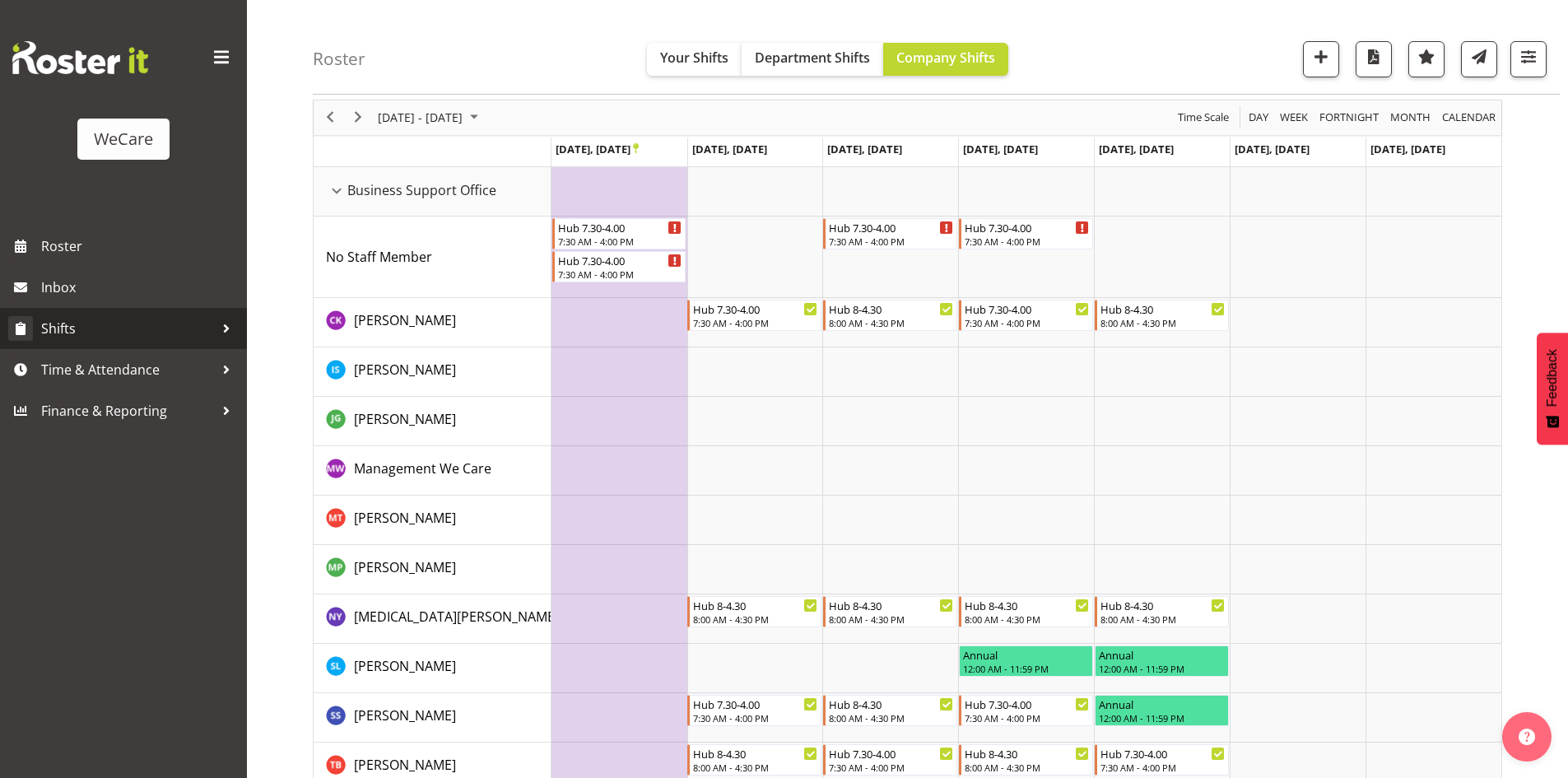
scroll to position [114, 0]
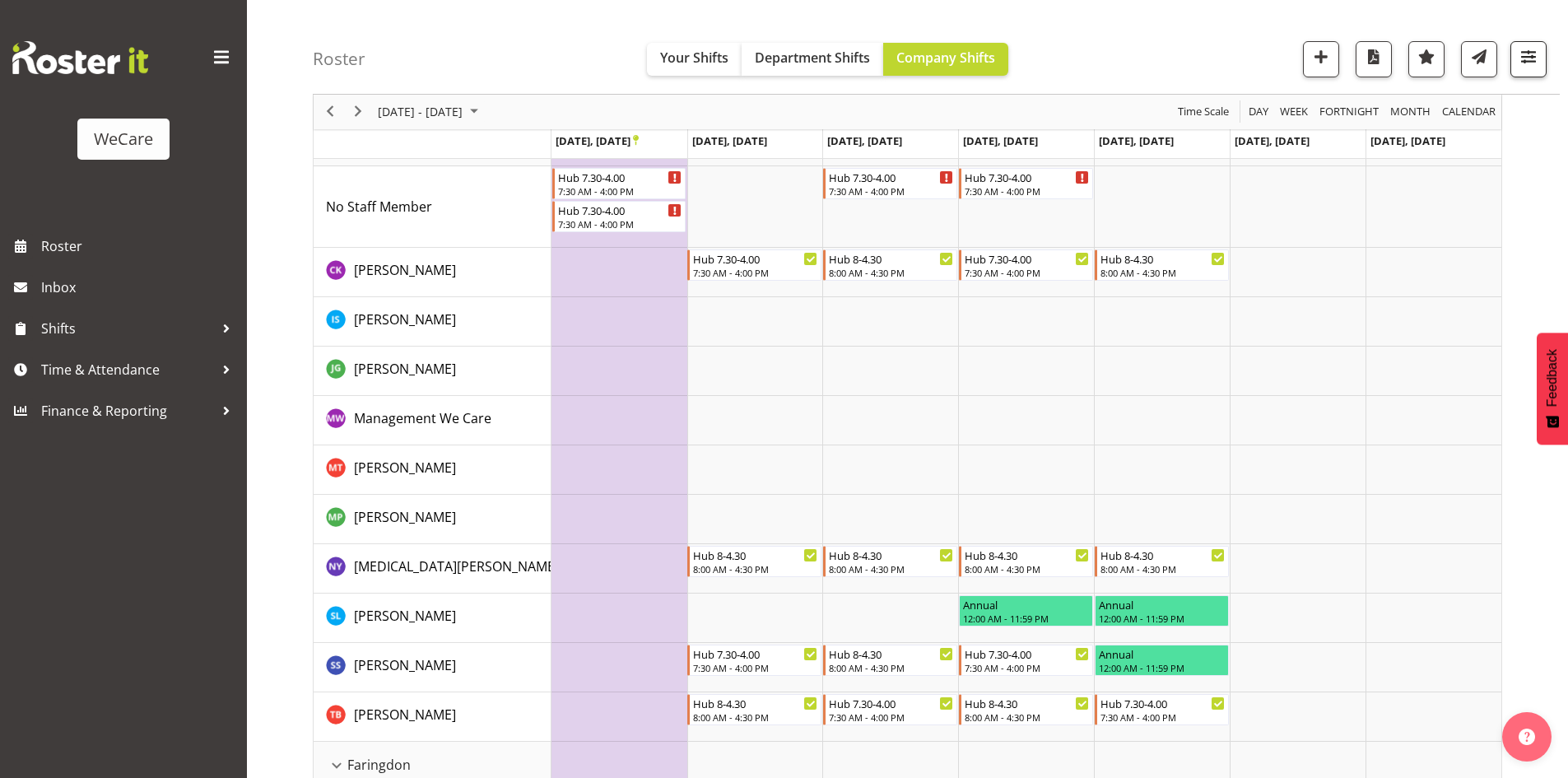
drag, startPoint x: 1548, startPoint y: 42, endPoint x: 1540, endPoint y: 48, distance: 10.0
click at [1548, 42] on div "Roster Your Shifts Department Shifts Company Shifts All Locations Clear Busines…" at bounding box center [936, 47] width 1247 height 95
click at [1533, 55] on span "button" at bounding box center [1528, 56] width 21 height 21
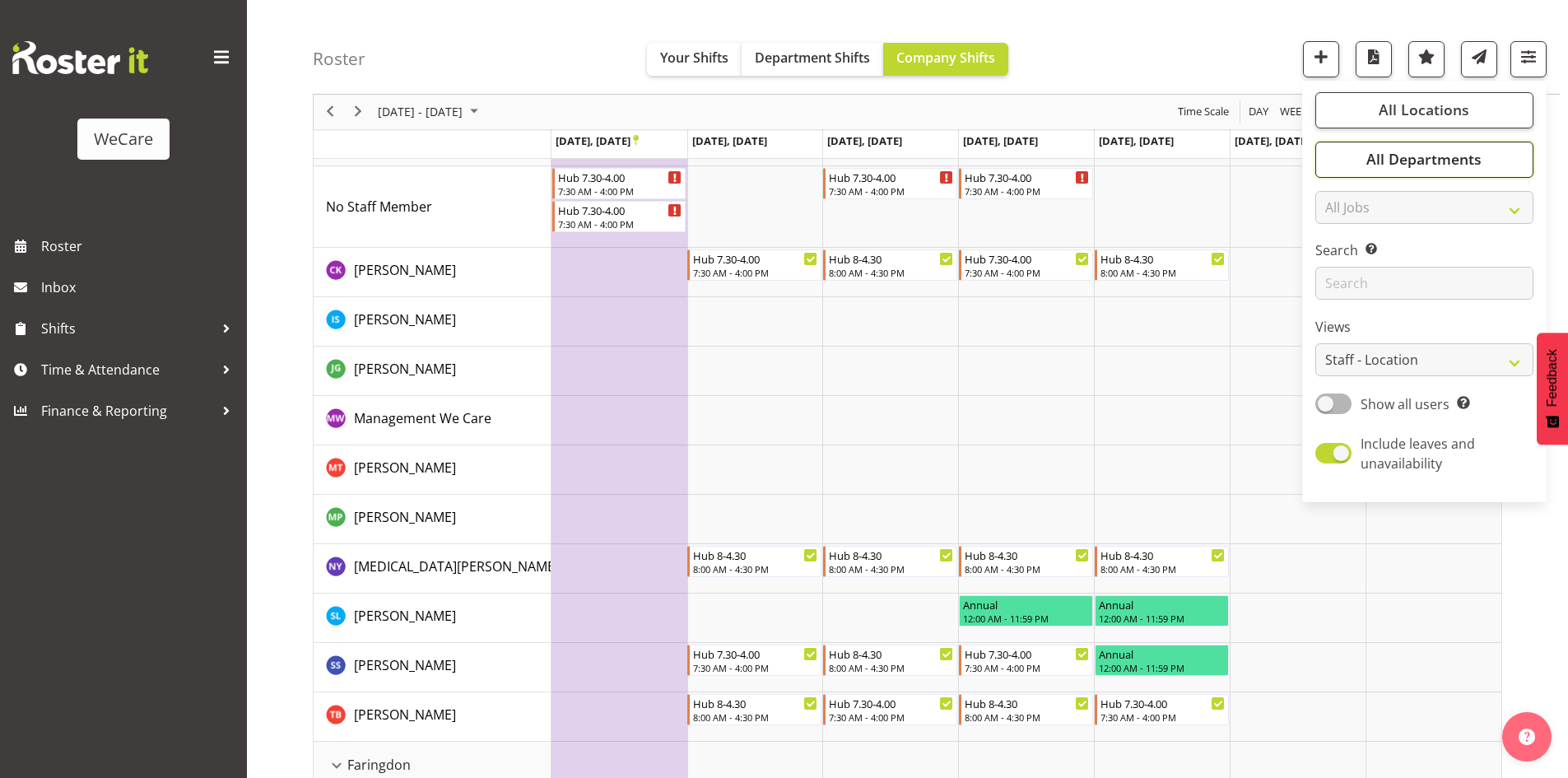
click at [1447, 152] on span "All Departments" at bounding box center [1424, 159] width 115 height 19
click at [1434, 115] on span "All Locations" at bounding box center [1424, 110] width 91 height 19
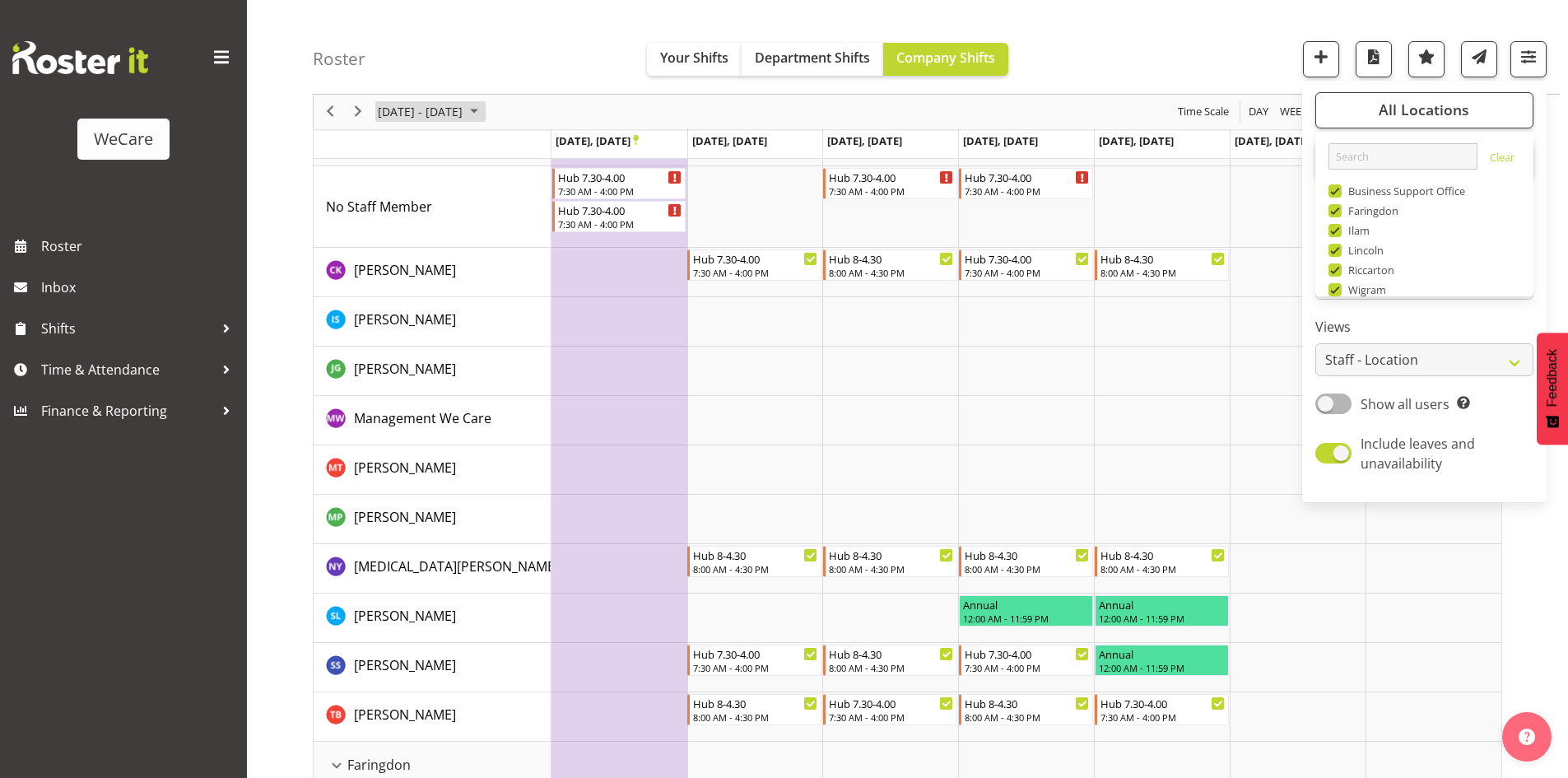
click at [464, 115] on span "[DATE] - [DATE]" at bounding box center [420, 112] width 88 height 20
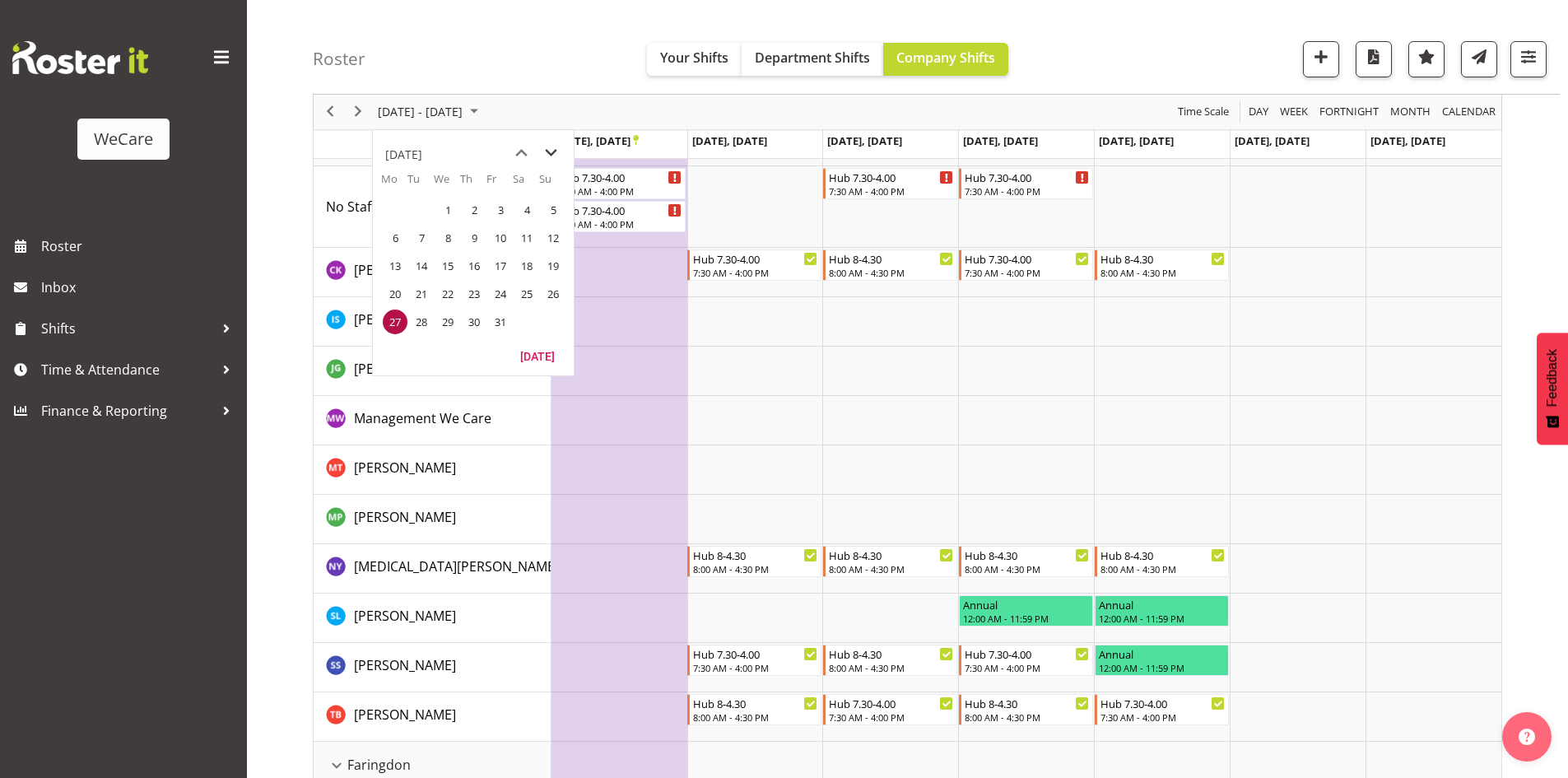
click at [545, 156] on span "next month" at bounding box center [551, 153] width 29 height 30
click at [428, 267] on span "11" at bounding box center [421, 265] width 25 height 25
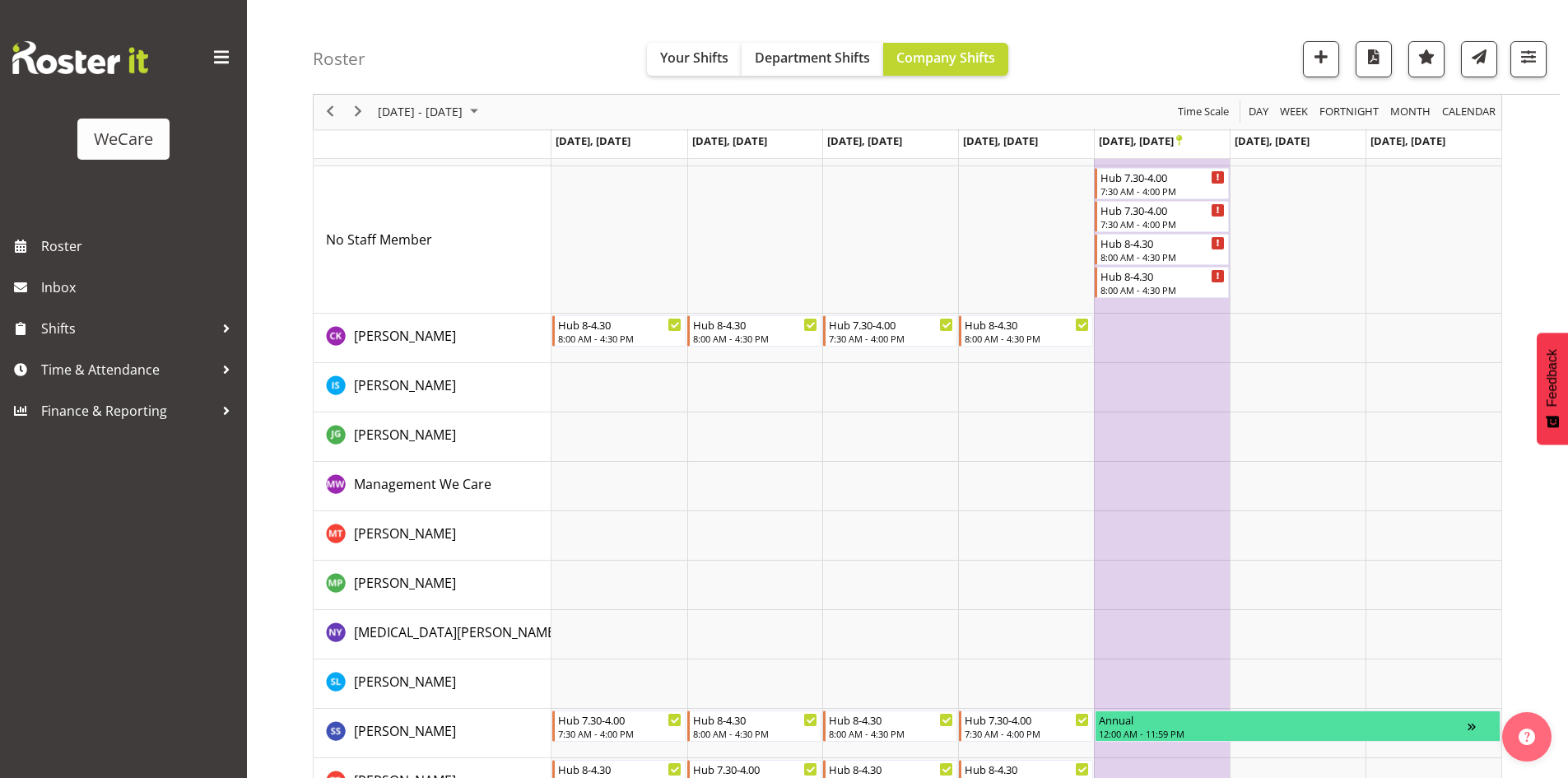
click at [482, 84] on div "Roster Your Shifts Department Shifts Company Shifts All Locations Clear Busines…" at bounding box center [936, 47] width 1247 height 95
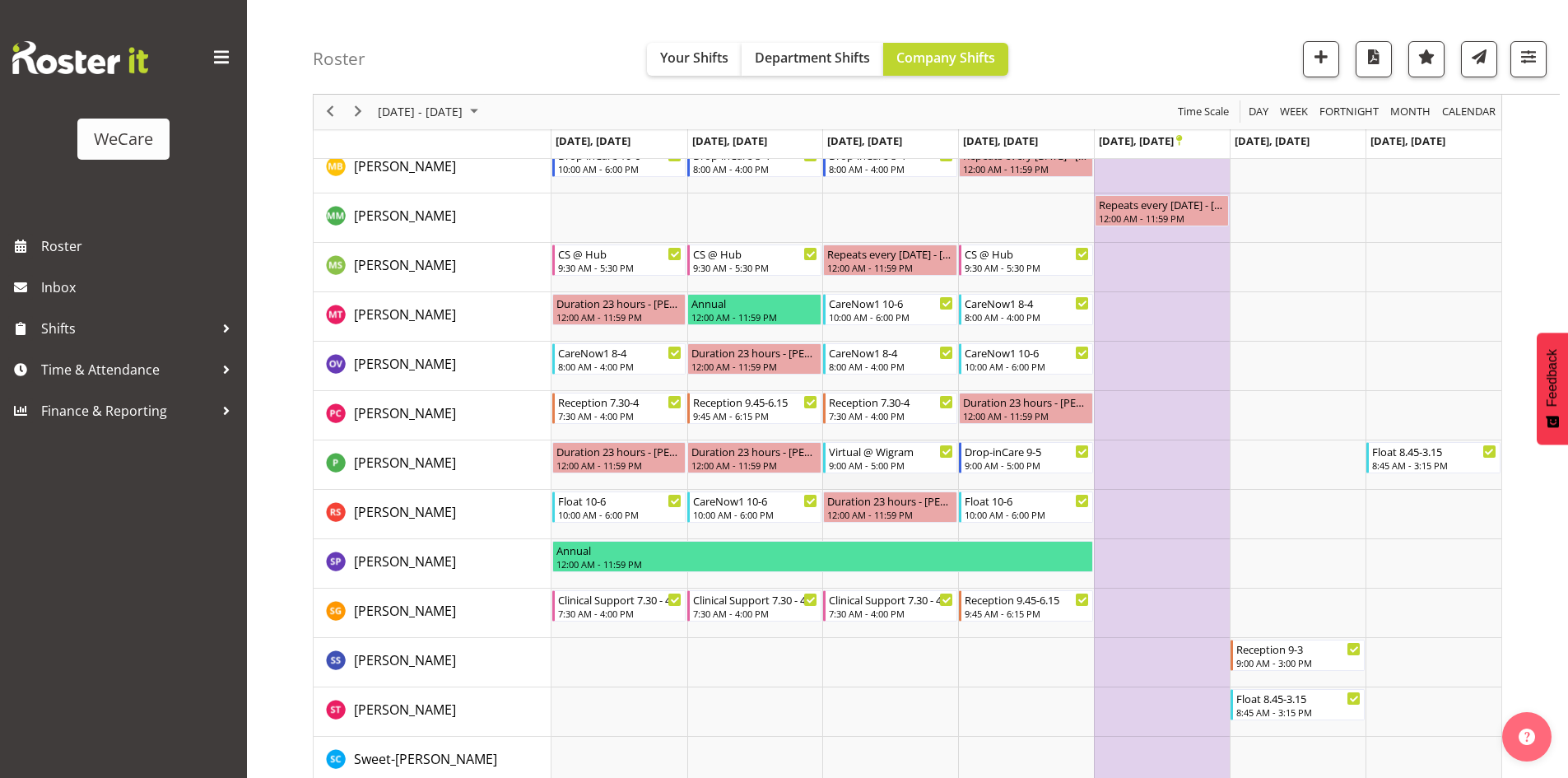
scroll to position [6623, 0]
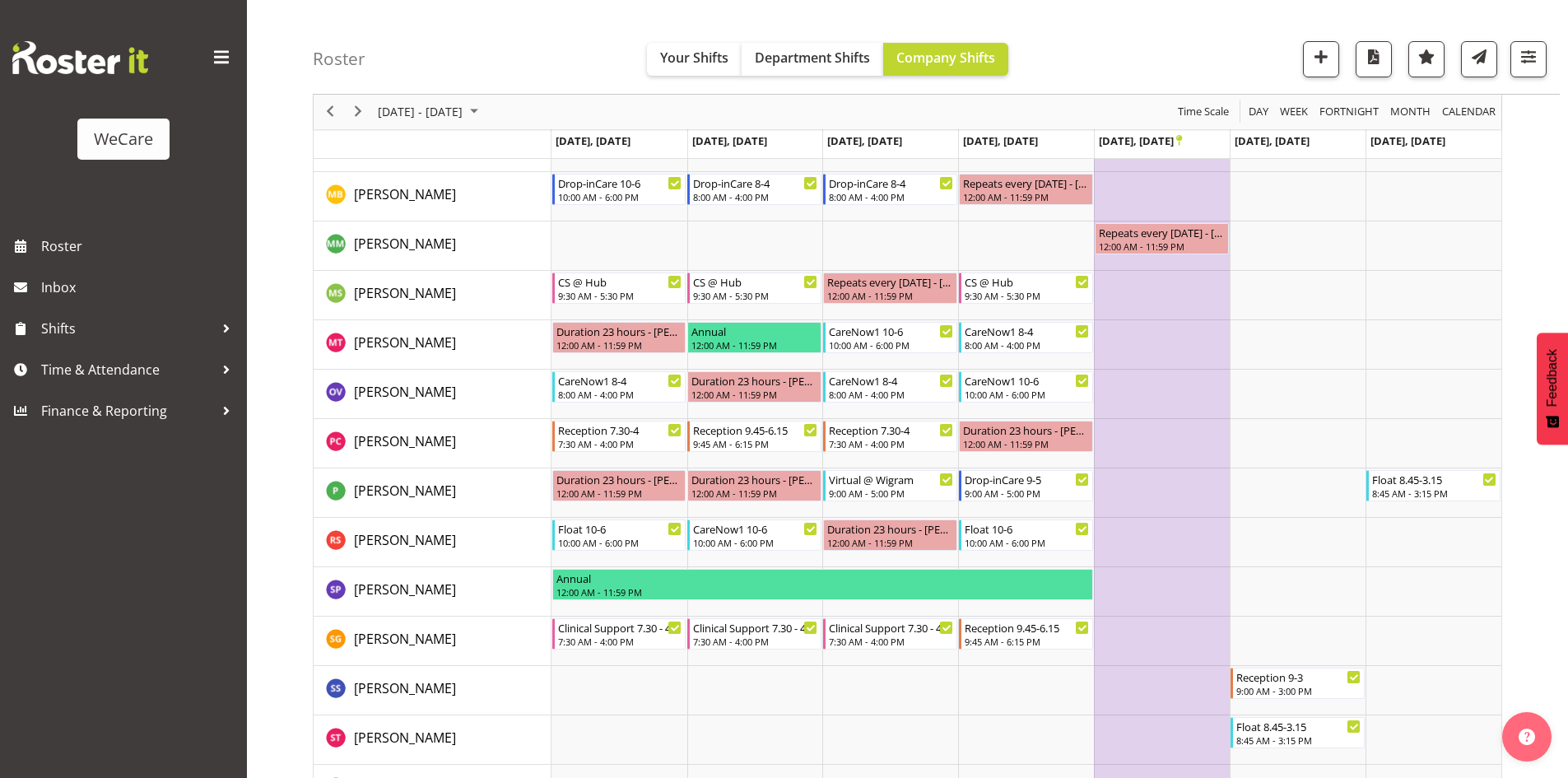
click at [475, 124] on div "November 10 - 16, 2025" at bounding box center [430, 112] width 116 height 34
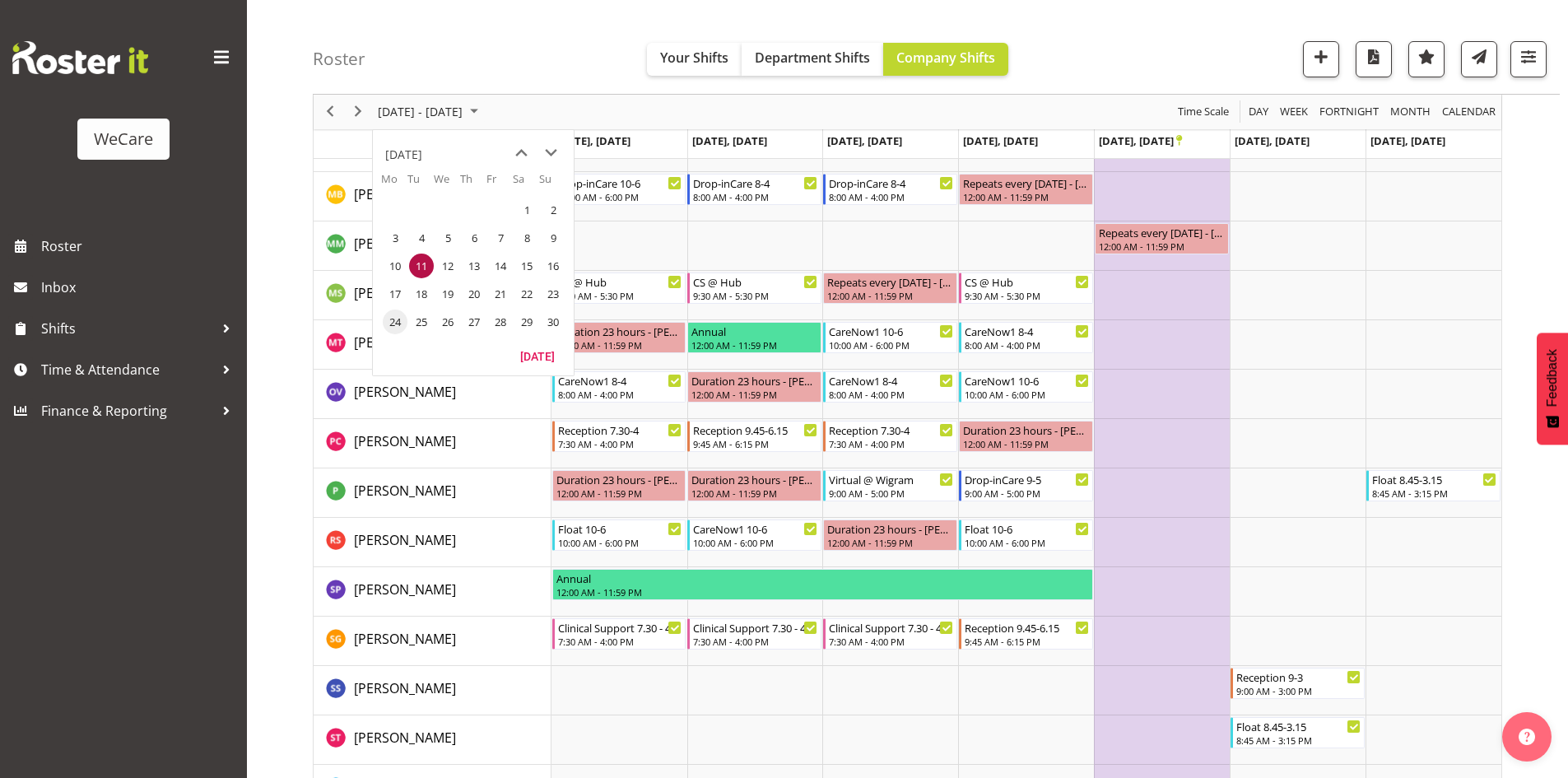
click at [402, 331] on span "24" at bounding box center [395, 322] width 25 height 25
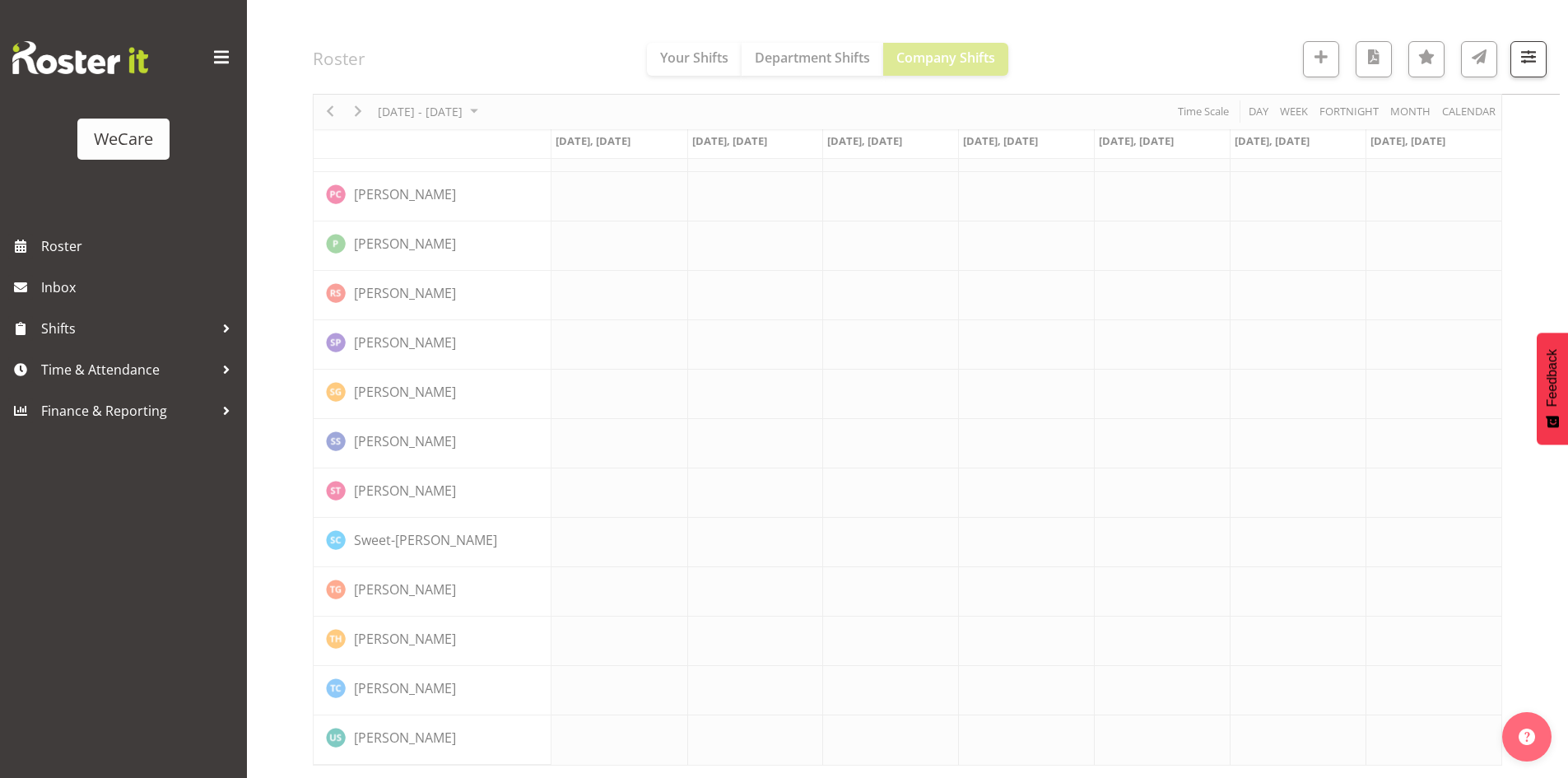
scroll to position [5098, 0]
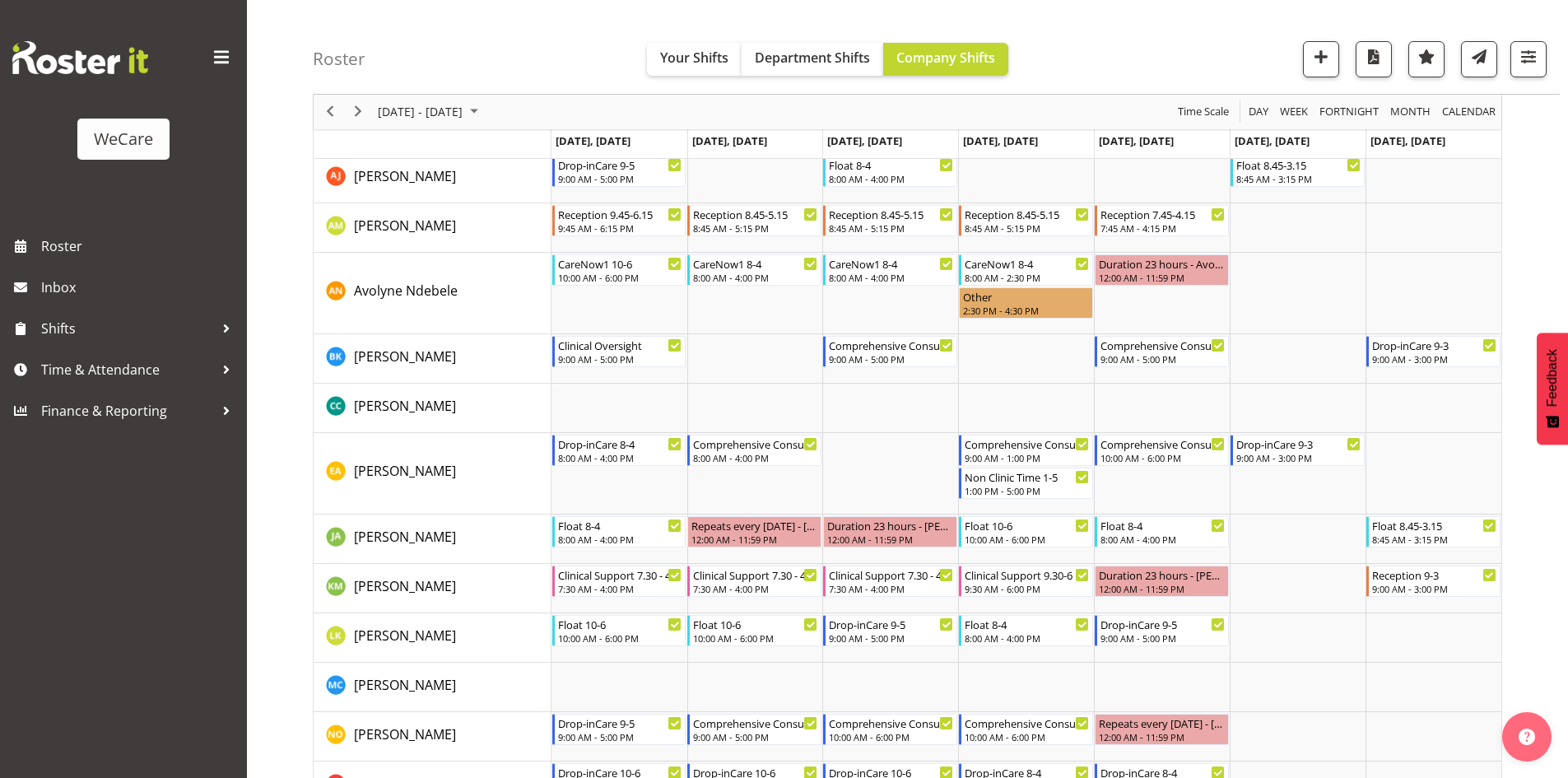
scroll to position [899, 0]
